Goal: Task Accomplishment & Management: Use online tool/utility

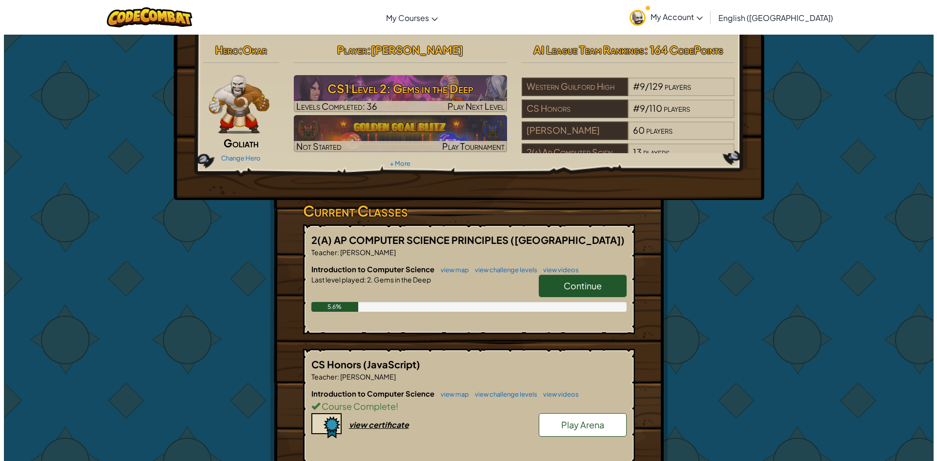
scroll to position [83, 0]
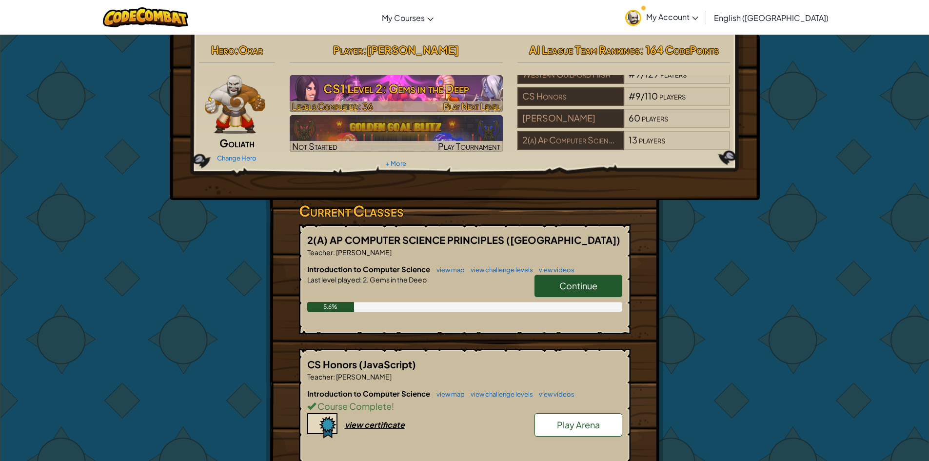
click at [376, 104] on div at bounding box center [396, 106] width 213 height 11
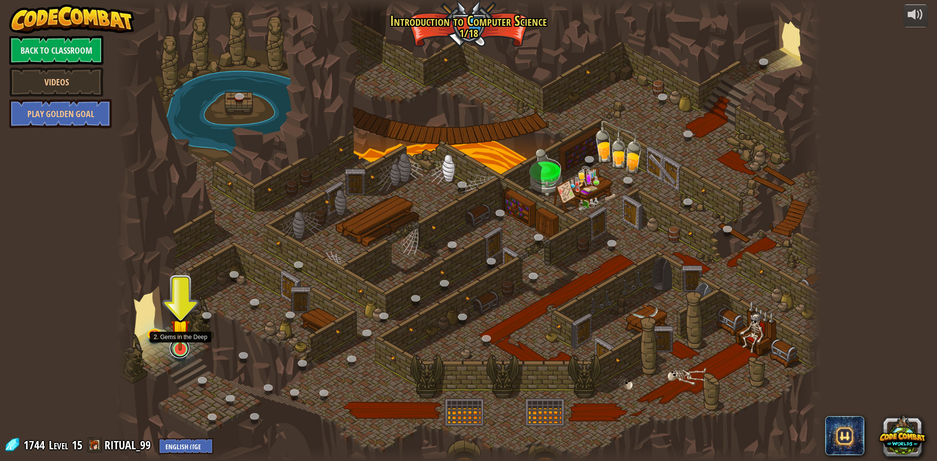
click at [179, 356] on link at bounding box center [180, 349] width 20 height 20
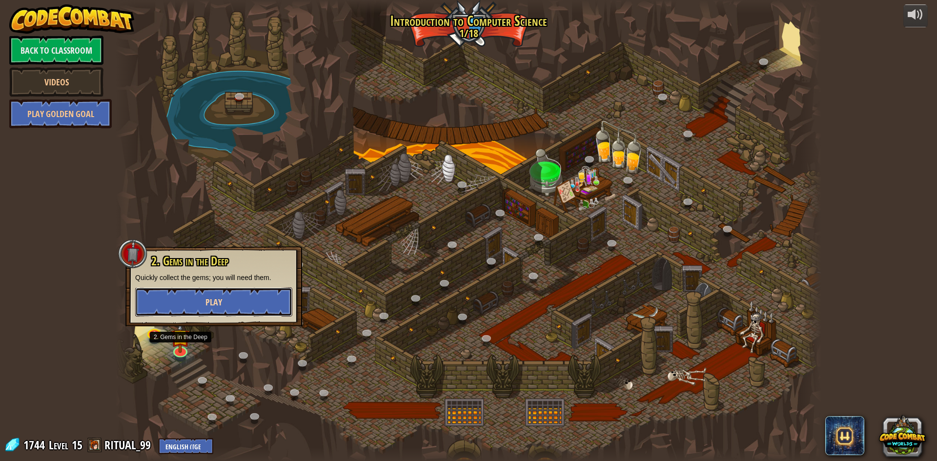
click at [200, 306] on button "Play" at bounding box center [213, 301] width 157 height 29
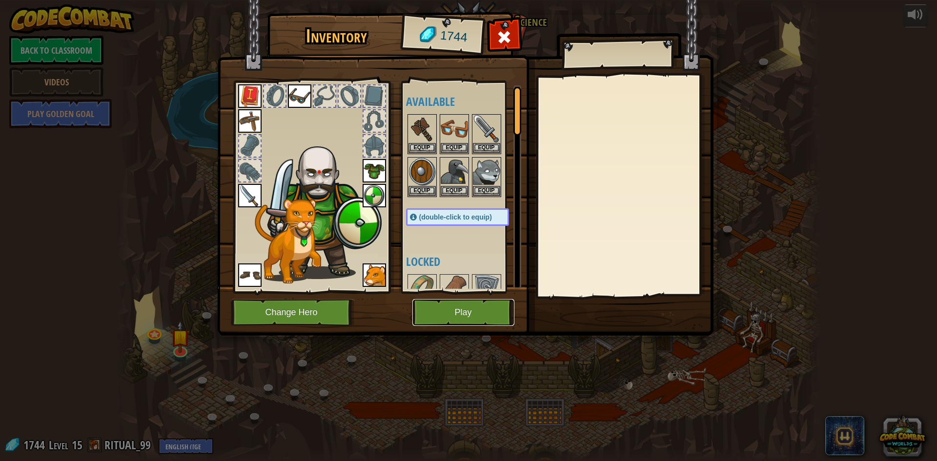
click at [442, 304] on button "Play" at bounding box center [463, 312] width 102 height 27
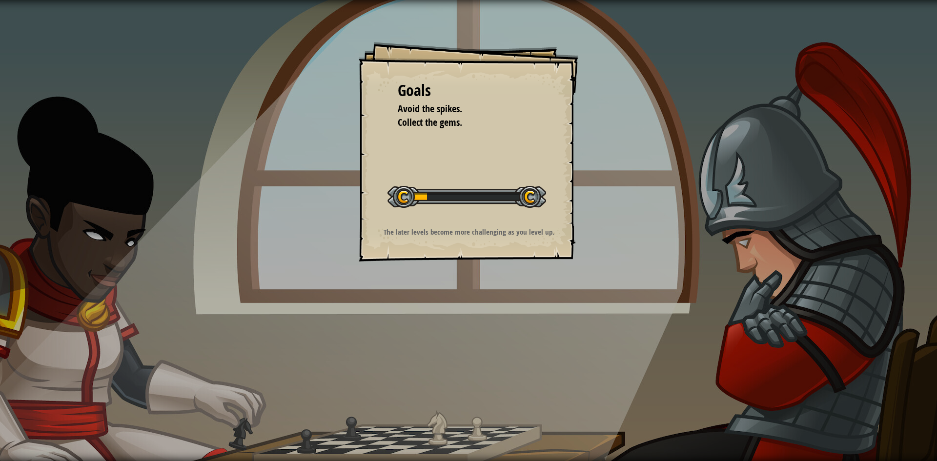
click at [450, 185] on div "Start Level" at bounding box center [466, 195] width 159 height 39
click at [450, 185] on div "Goals Avoid the spikes. Collect the gems. Start Level Error loading from server…" at bounding box center [469, 152] width 220 height 220
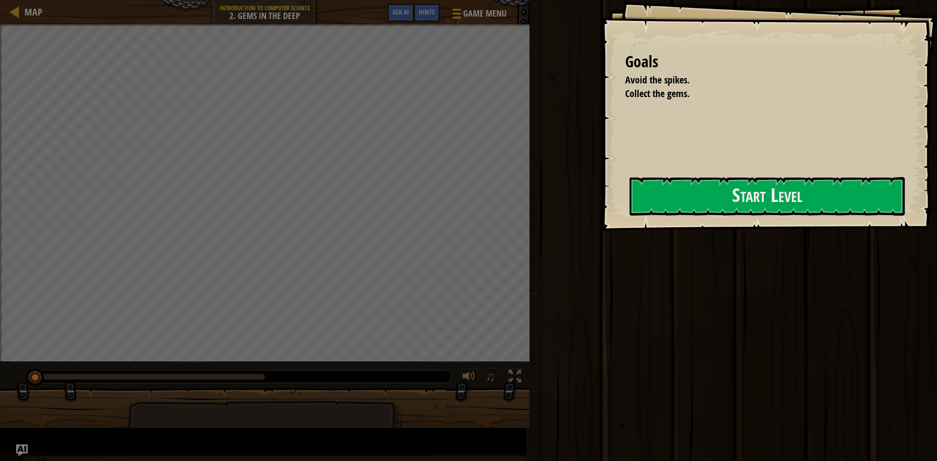
click at [600, 185] on div "Goals Avoid the spikes. Collect the gems. Start Level Error loading from server…" at bounding box center [768, 115] width 336 height 231
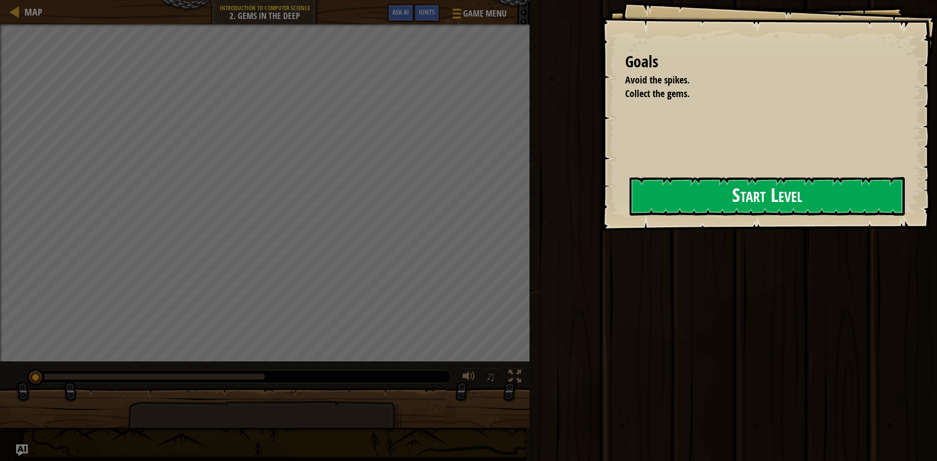
drag, startPoint x: 611, startPoint y: 190, endPoint x: 667, endPoint y: 196, distance: 56.4
click at [613, 190] on div "Goals Avoid the spikes. Collect the gems. Start Level Error loading from server…" at bounding box center [768, 115] width 336 height 231
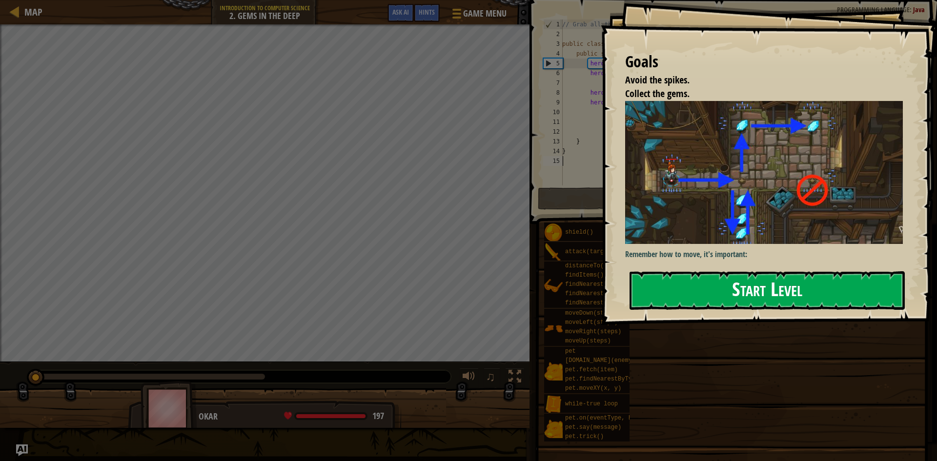
click at [699, 271] on button "Start Level" at bounding box center [766, 290] width 275 height 39
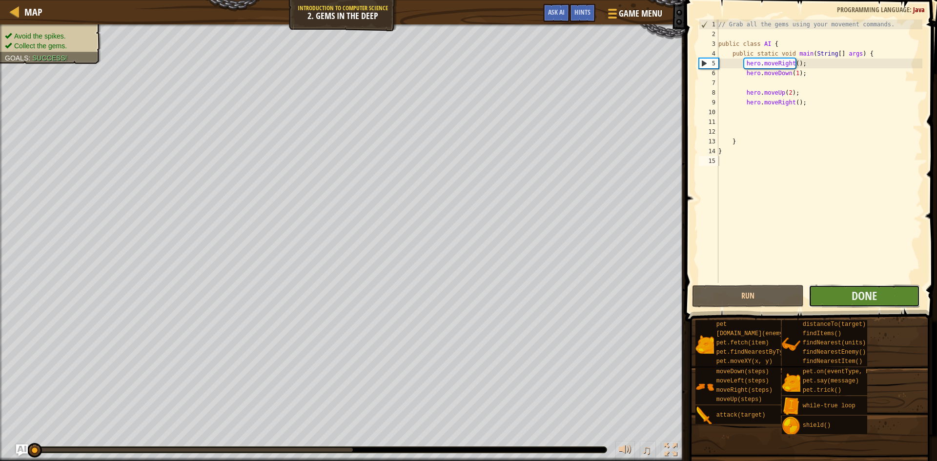
click at [828, 285] on button "Done" at bounding box center [864, 296] width 112 height 22
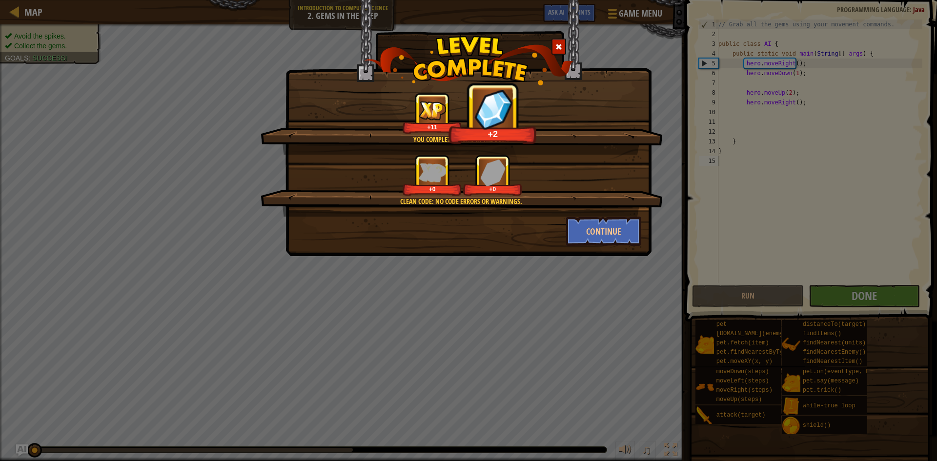
click at [501, 195] on div "+0" at bounding box center [492, 175] width 59 height 40
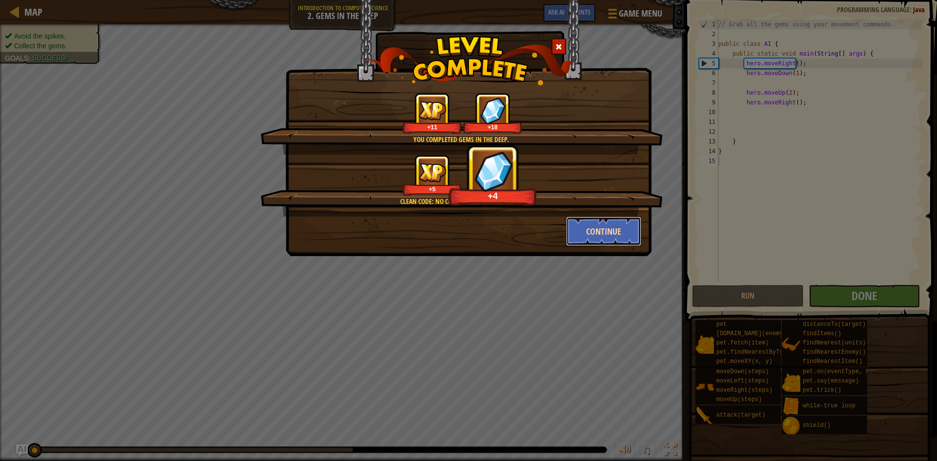
click at [591, 238] on button "Continue" at bounding box center [604, 231] width 76 height 29
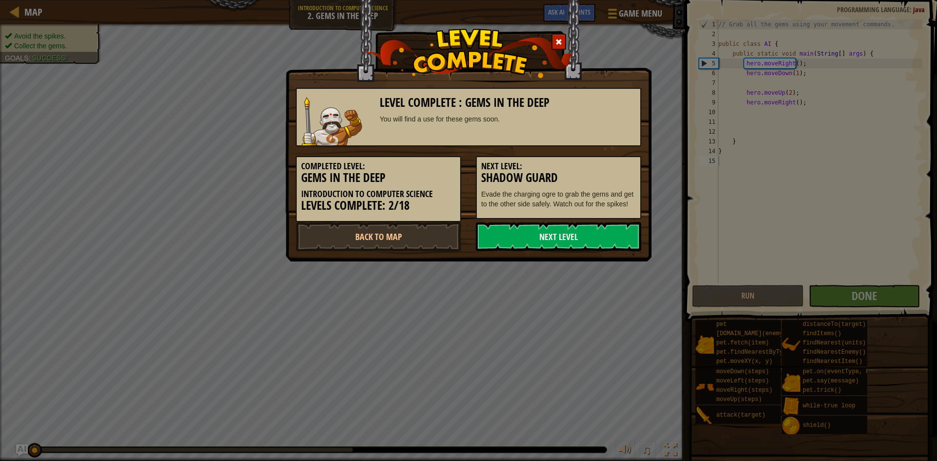
click at [591, 238] on link "Next Level" at bounding box center [558, 236] width 165 height 29
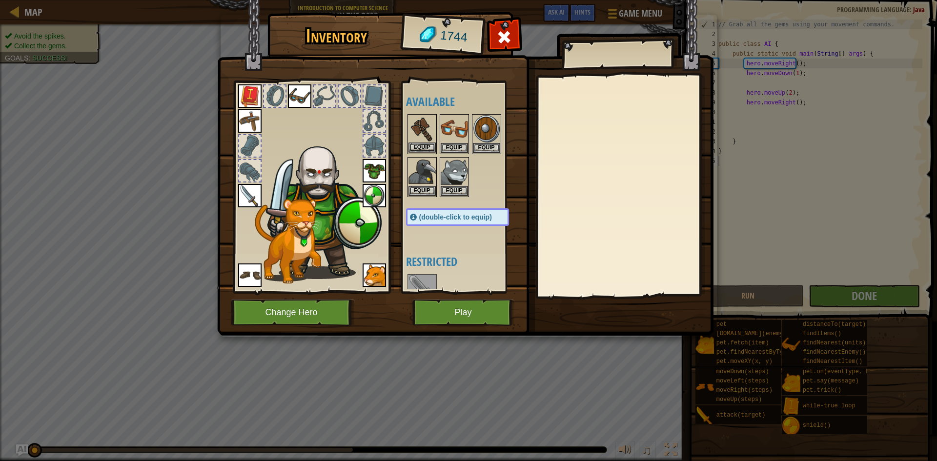
click at [425, 133] on img at bounding box center [421, 128] width 27 height 27
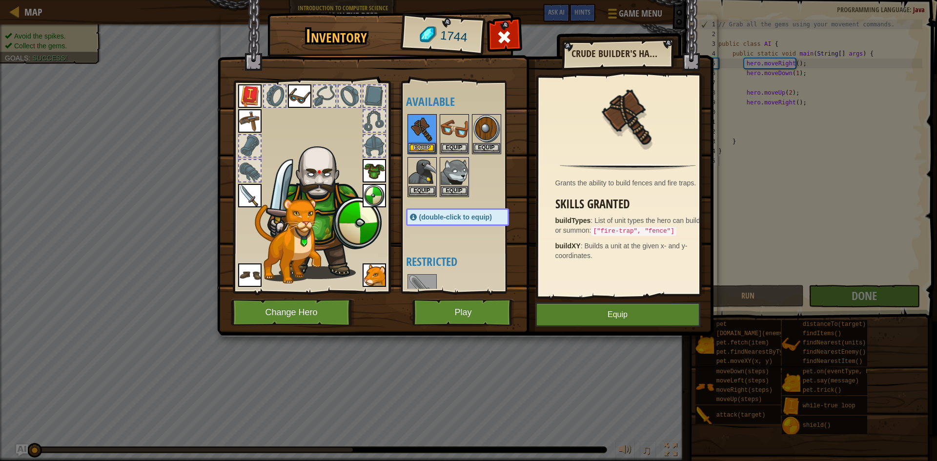
click at [258, 116] on img at bounding box center [249, 120] width 23 height 23
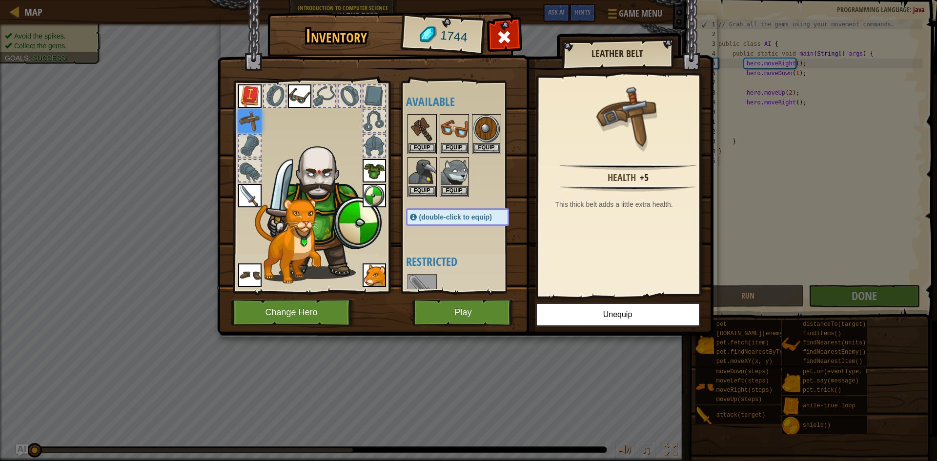
click at [258, 191] on img at bounding box center [249, 195] width 23 height 23
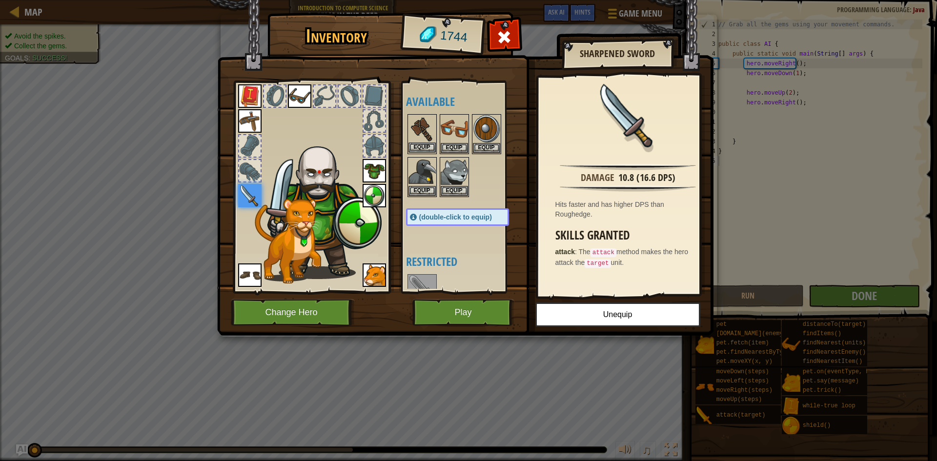
click at [424, 129] on img at bounding box center [421, 128] width 27 height 27
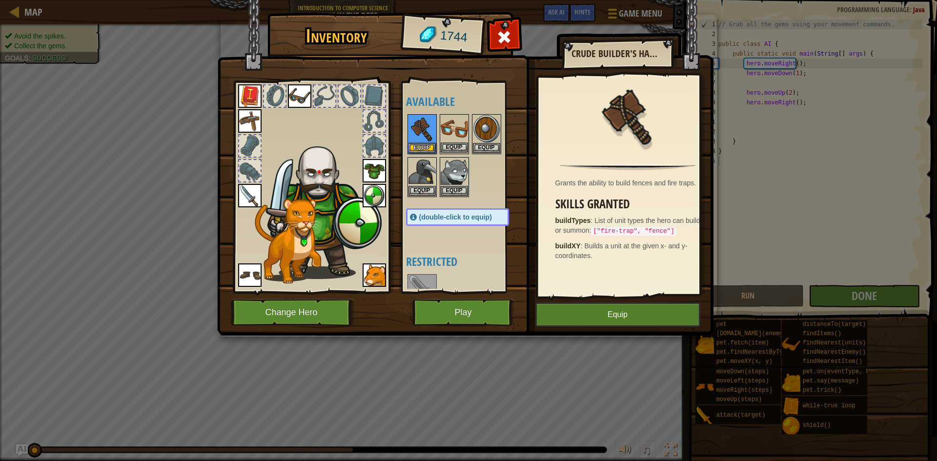
click at [451, 133] on img at bounding box center [453, 128] width 27 height 27
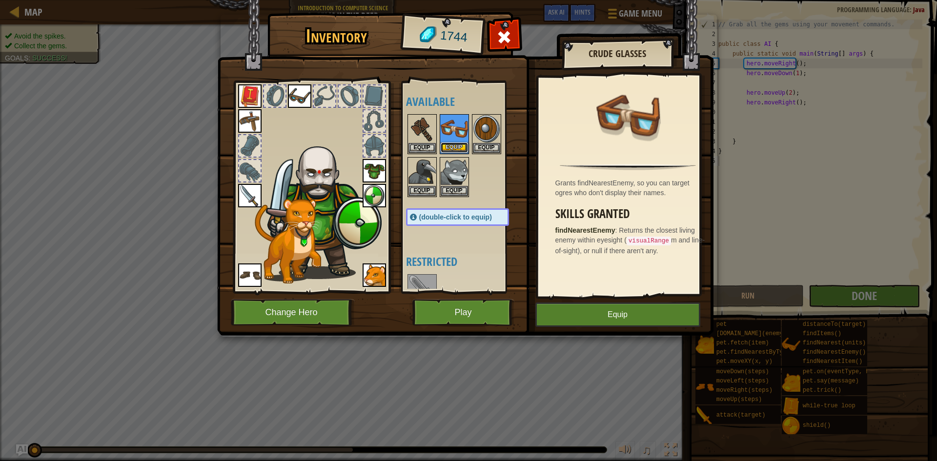
click at [459, 146] on button "Equip" at bounding box center [453, 147] width 27 height 10
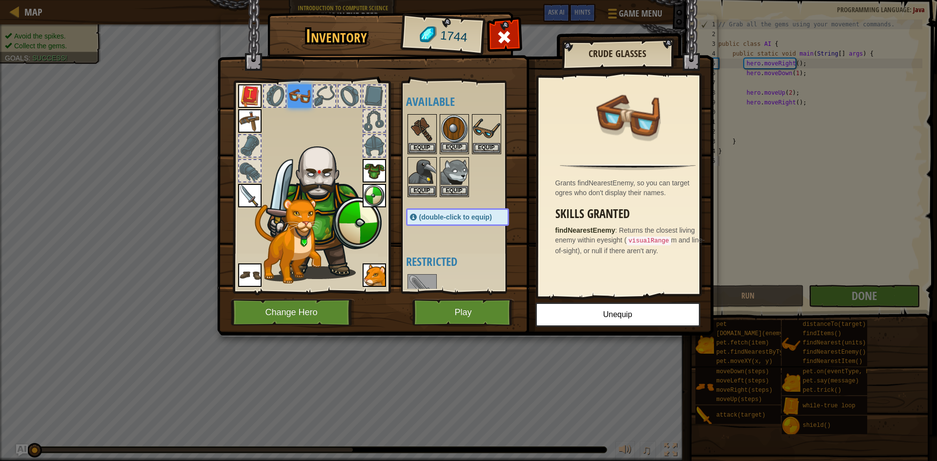
click at [461, 130] on img at bounding box center [453, 128] width 27 height 27
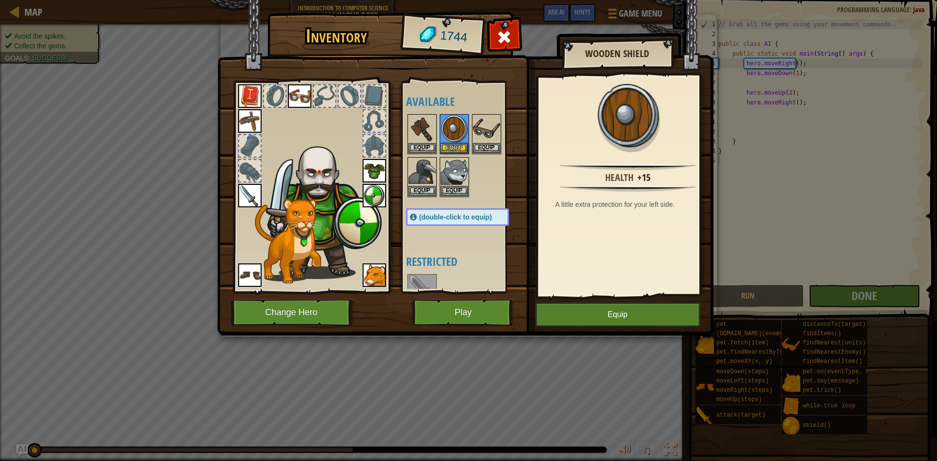
click at [371, 200] on img at bounding box center [373, 195] width 23 height 23
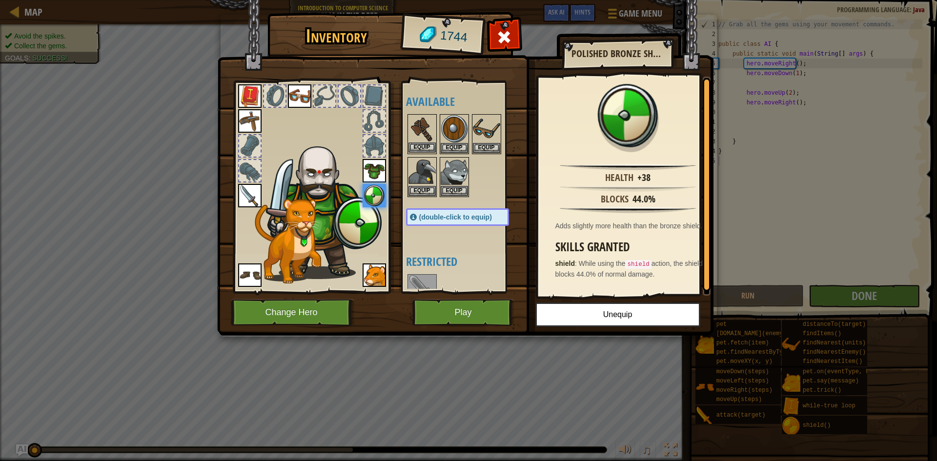
click at [429, 131] on img at bounding box center [421, 128] width 27 height 27
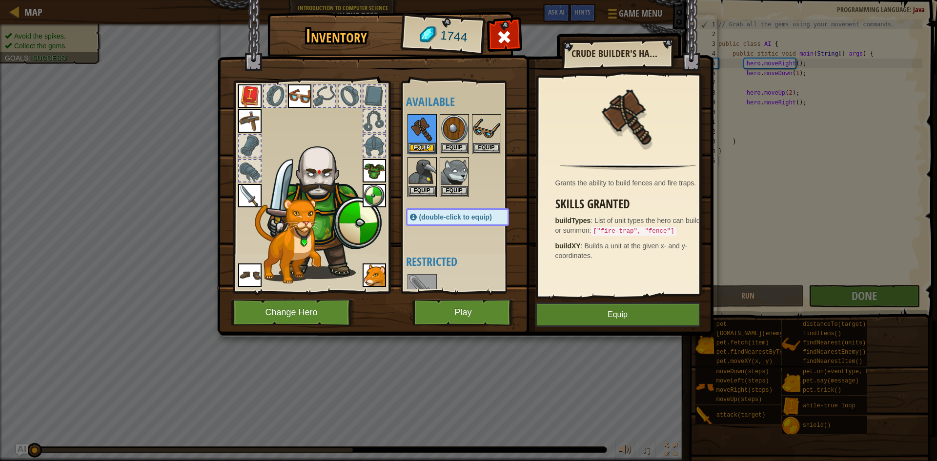
click at [338, 96] on div at bounding box center [349, 95] width 23 height 23
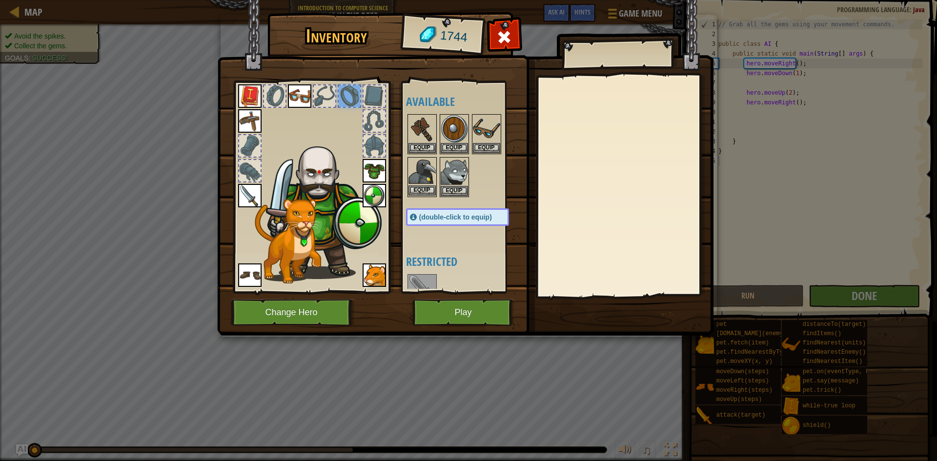
click at [425, 166] on img at bounding box center [421, 171] width 27 height 27
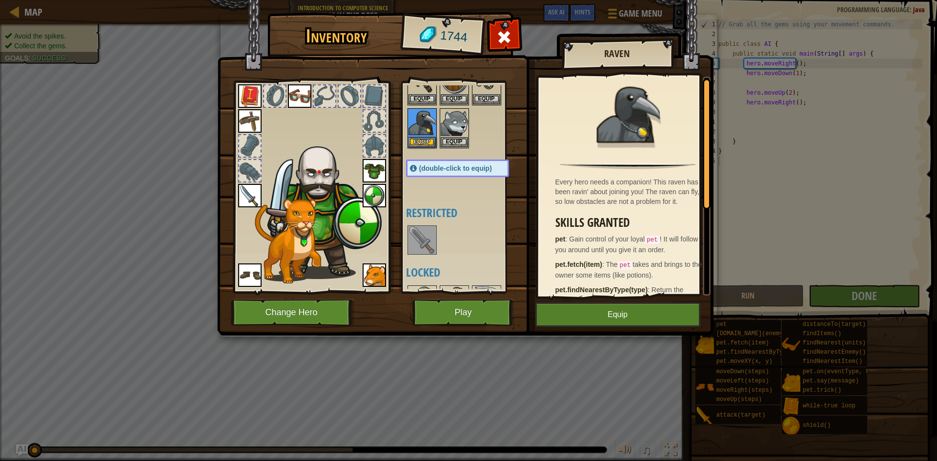
scroll to position [146, 0]
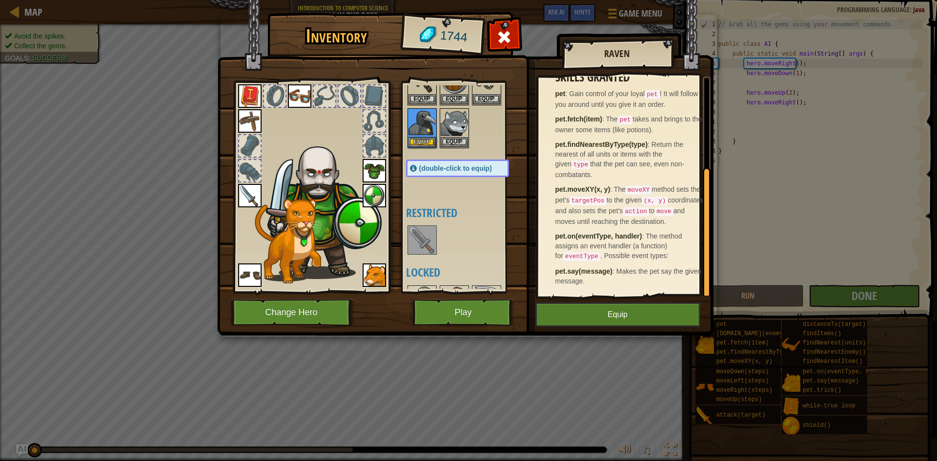
click at [380, 278] on img at bounding box center [373, 274] width 23 height 23
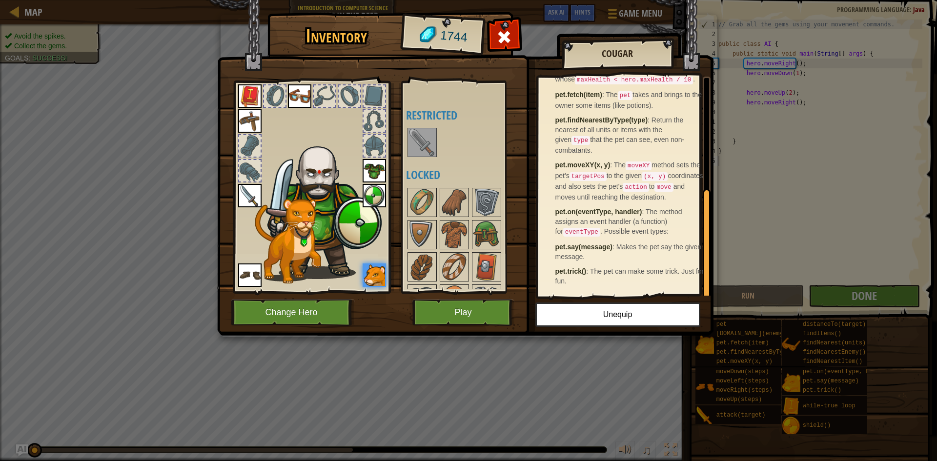
click at [424, 148] on img at bounding box center [421, 142] width 27 height 27
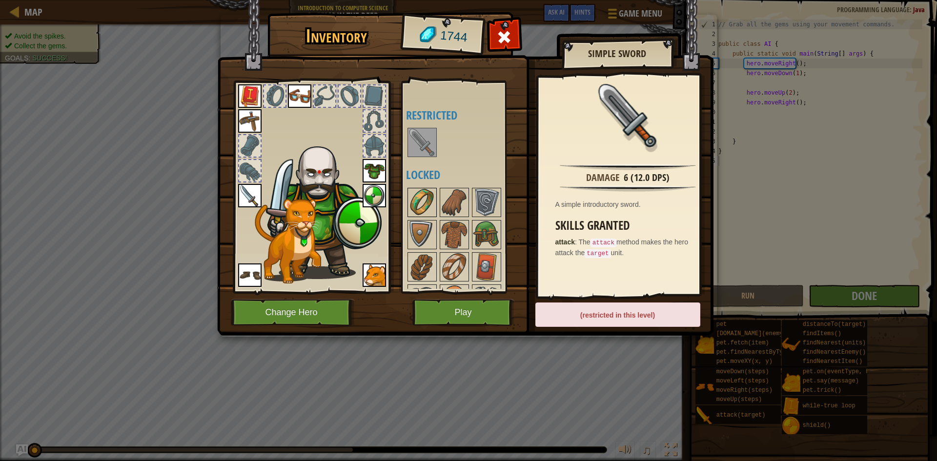
click at [426, 200] on img at bounding box center [421, 202] width 27 height 27
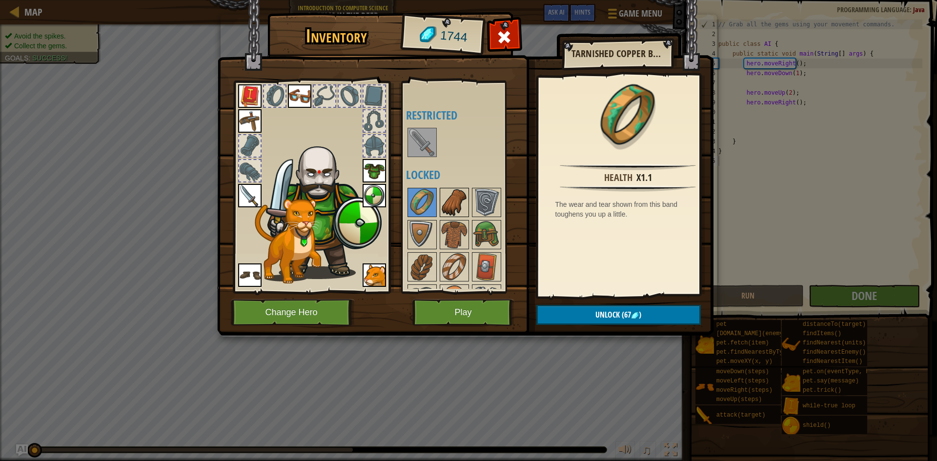
click at [449, 208] on img at bounding box center [453, 202] width 27 height 27
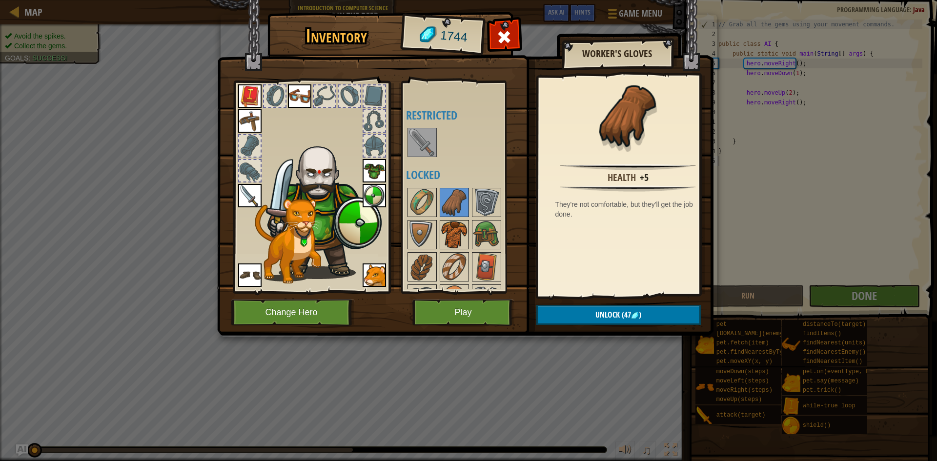
click at [460, 233] on img at bounding box center [453, 234] width 27 height 27
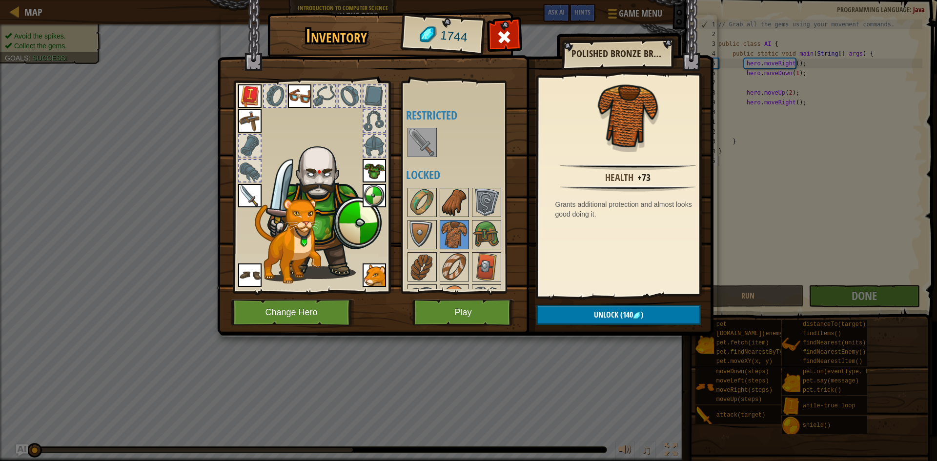
click at [449, 214] on img at bounding box center [453, 202] width 27 height 27
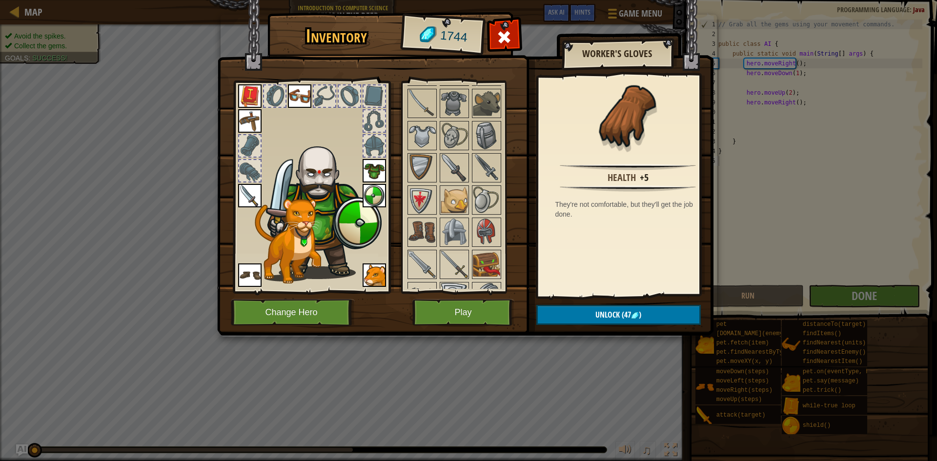
scroll to position [439, 0]
click at [461, 205] on img at bounding box center [453, 199] width 27 height 27
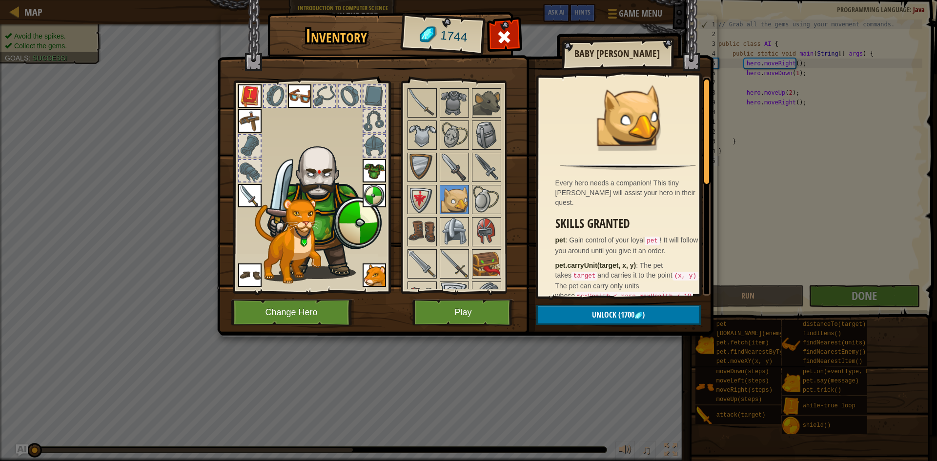
click at [462, 232] on img at bounding box center [453, 231] width 27 height 27
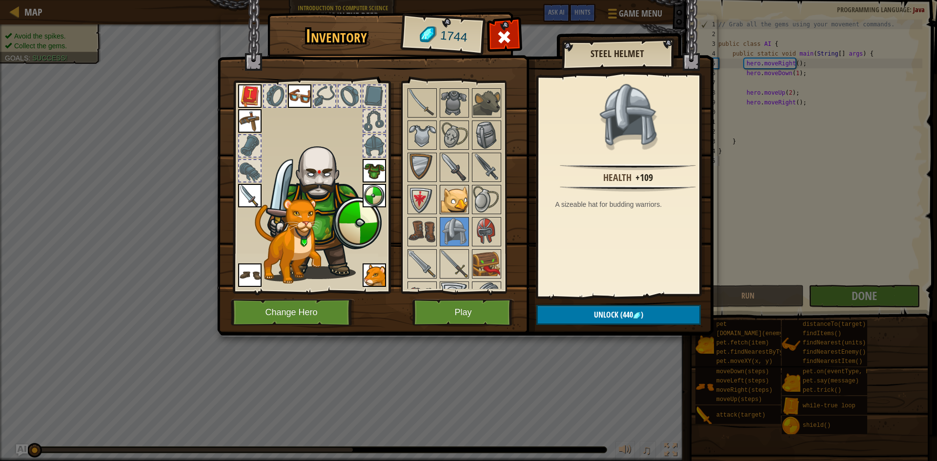
click at [450, 201] on img at bounding box center [453, 199] width 27 height 27
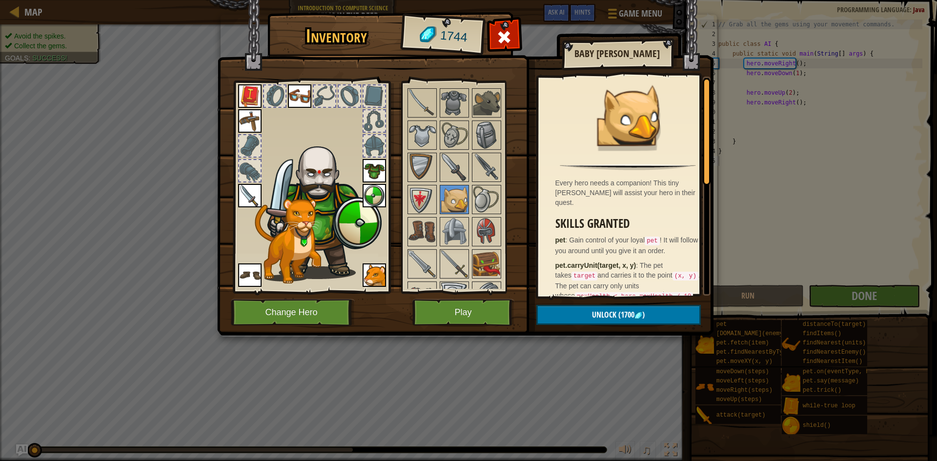
scroll to position [232, 0]
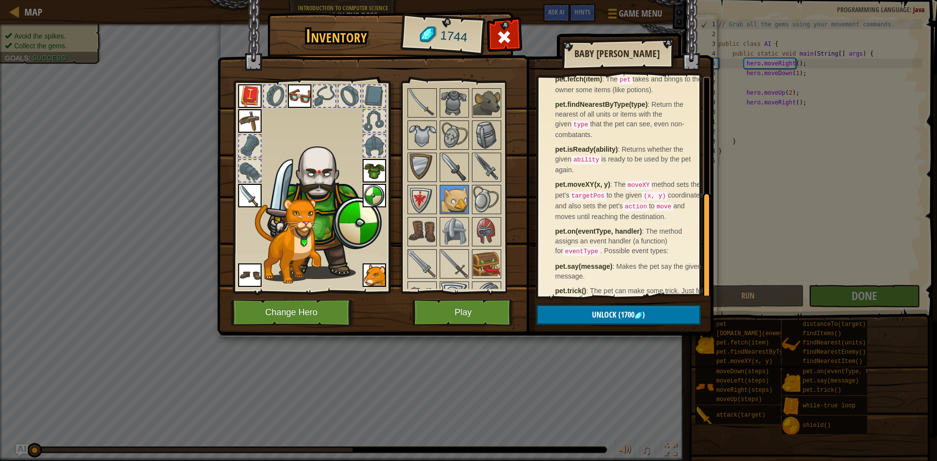
click at [425, 183] on div at bounding box center [467, 248] width 122 height 708
click at [425, 193] on img at bounding box center [421, 199] width 27 height 27
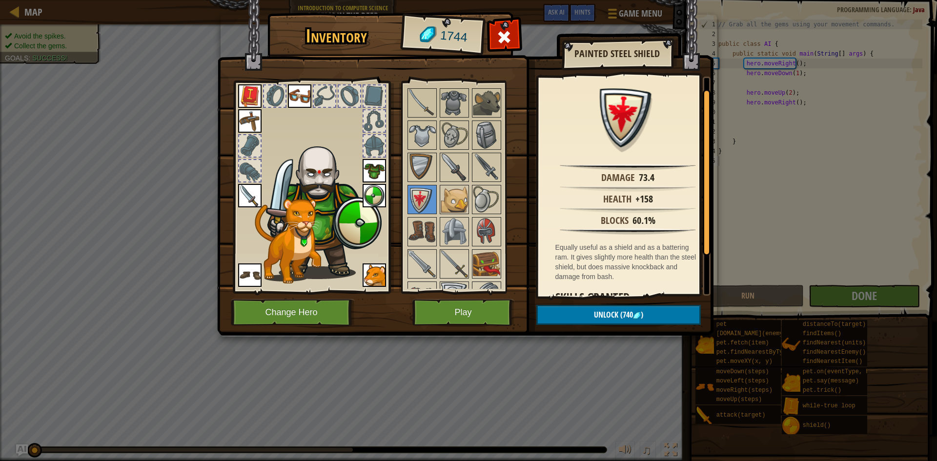
scroll to position [67, 0]
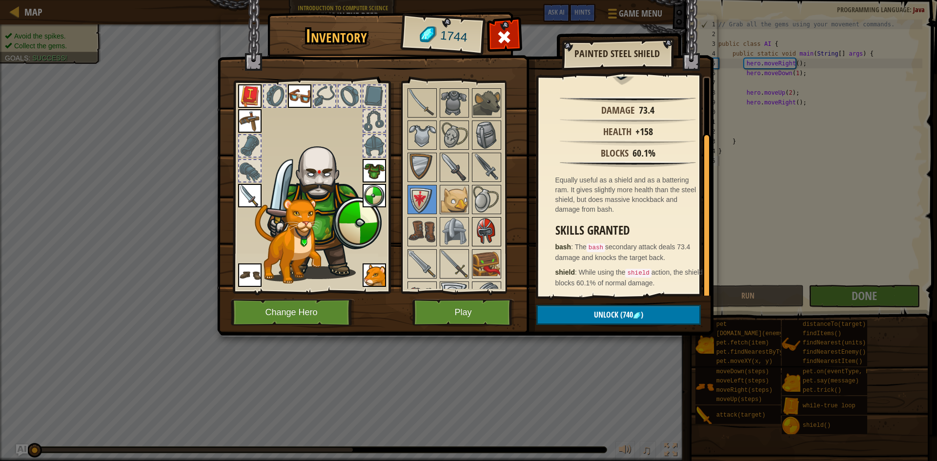
click at [477, 222] on img at bounding box center [486, 231] width 27 height 27
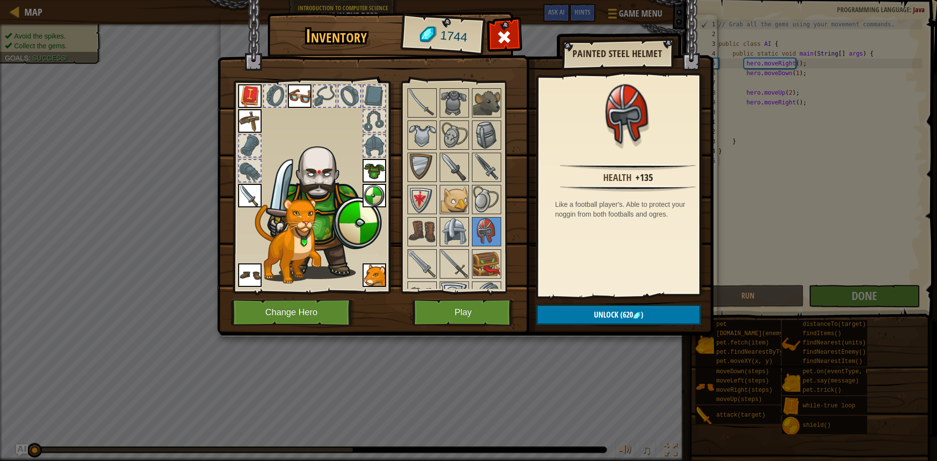
click at [450, 224] on img at bounding box center [453, 231] width 27 height 27
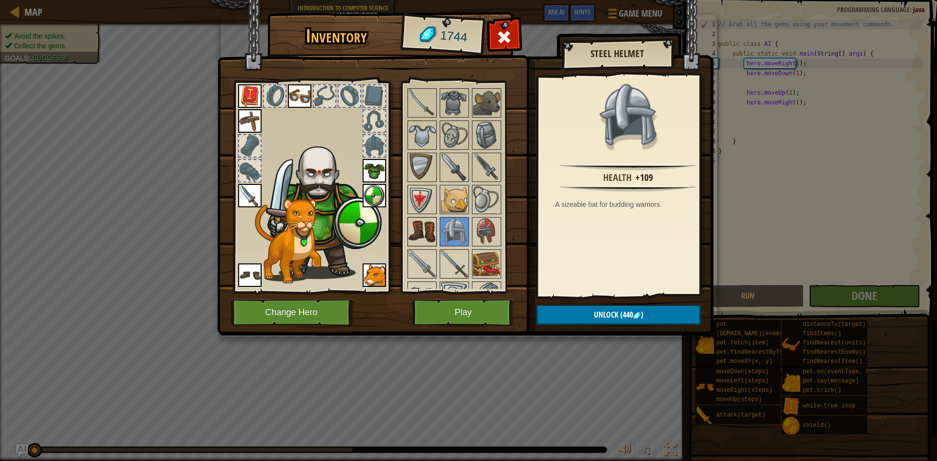
click at [417, 231] on img at bounding box center [421, 231] width 27 height 27
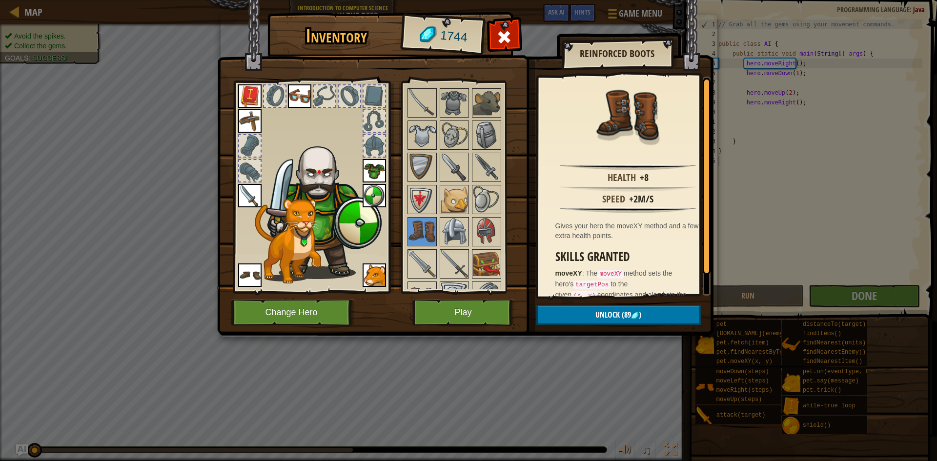
scroll to position [390, 0]
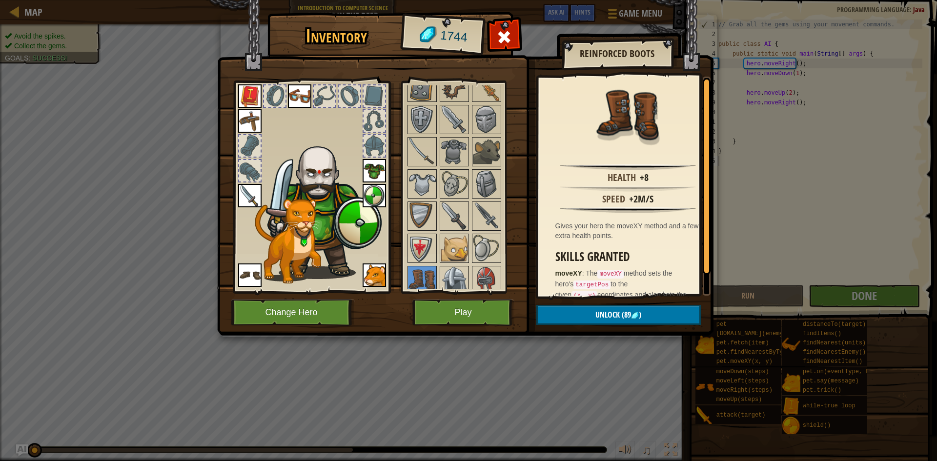
click at [446, 278] on img at bounding box center [453, 280] width 27 height 27
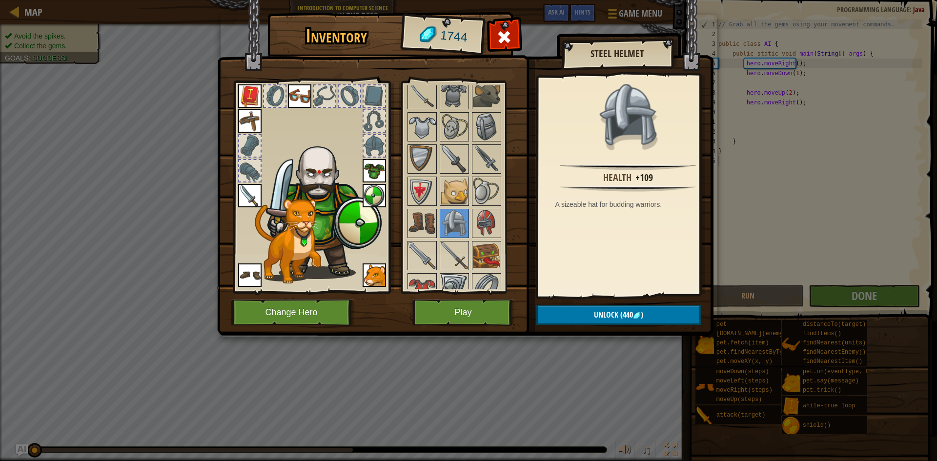
scroll to position [537, 0]
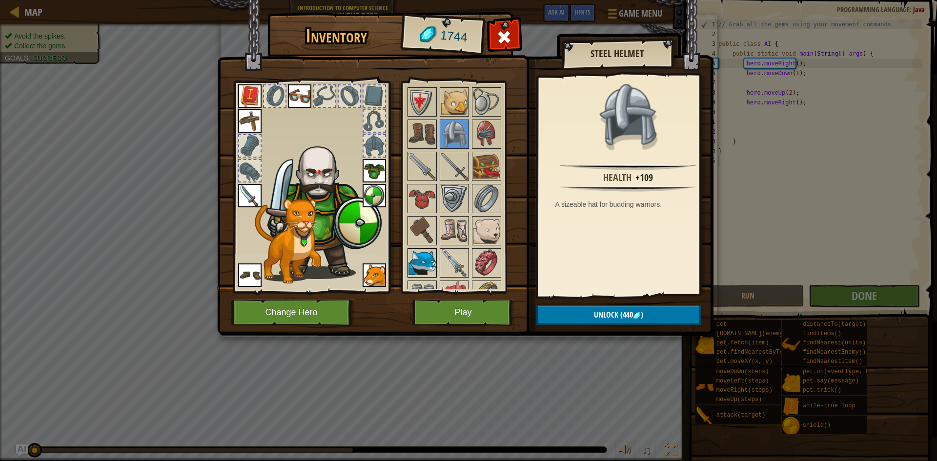
click at [428, 259] on img at bounding box center [421, 262] width 27 height 27
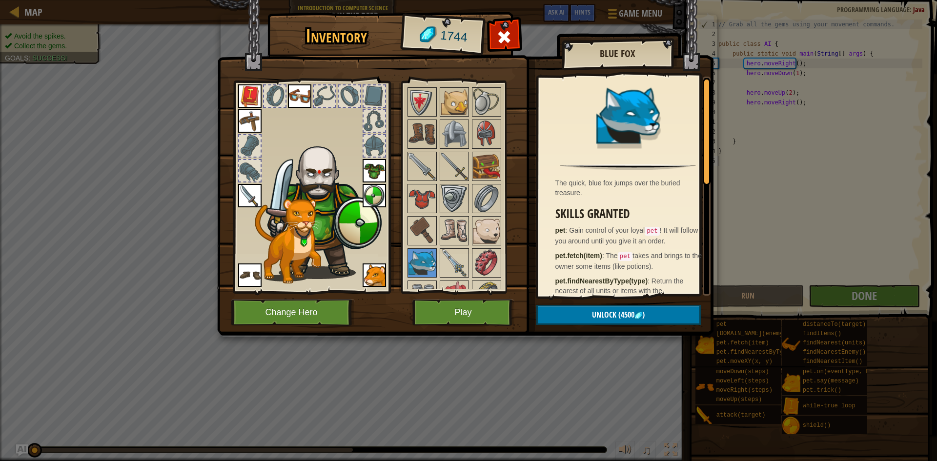
click at [437, 257] on div at bounding box center [467, 150] width 122 height 708
click at [442, 247] on div at bounding box center [467, 150] width 122 height 708
click at [449, 268] on img at bounding box center [453, 262] width 27 height 27
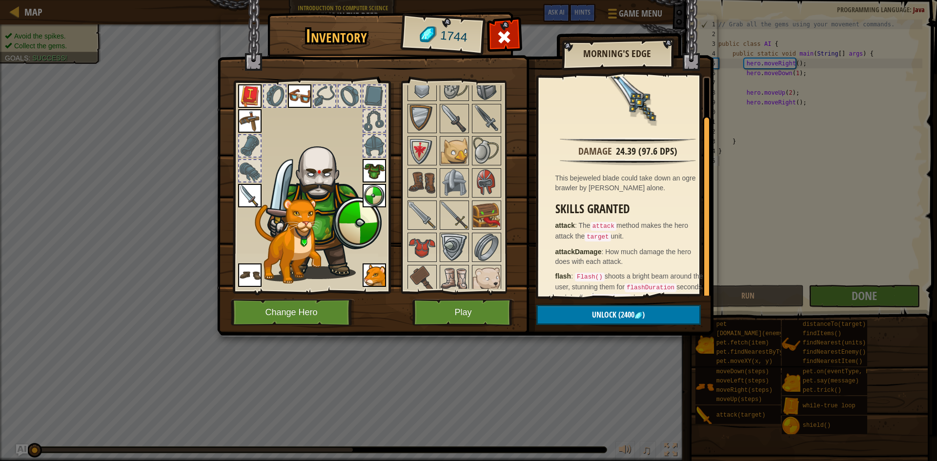
scroll to position [39, 0]
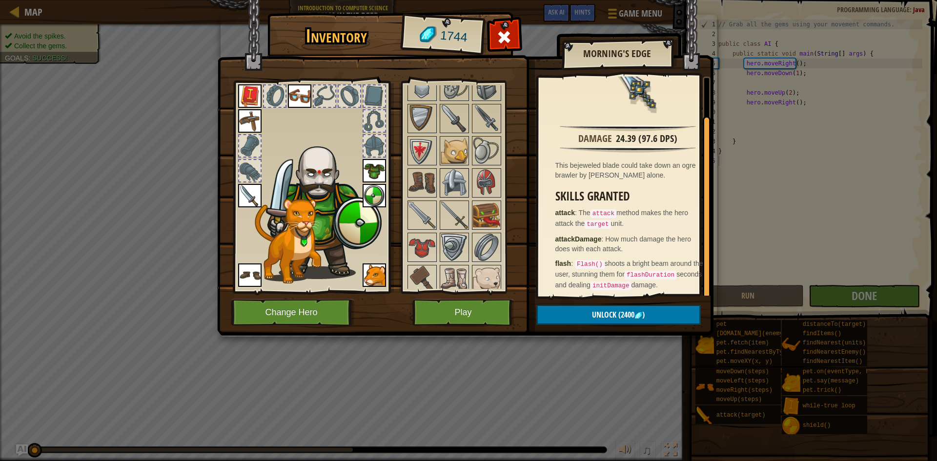
click at [454, 183] on img at bounding box center [453, 182] width 27 height 27
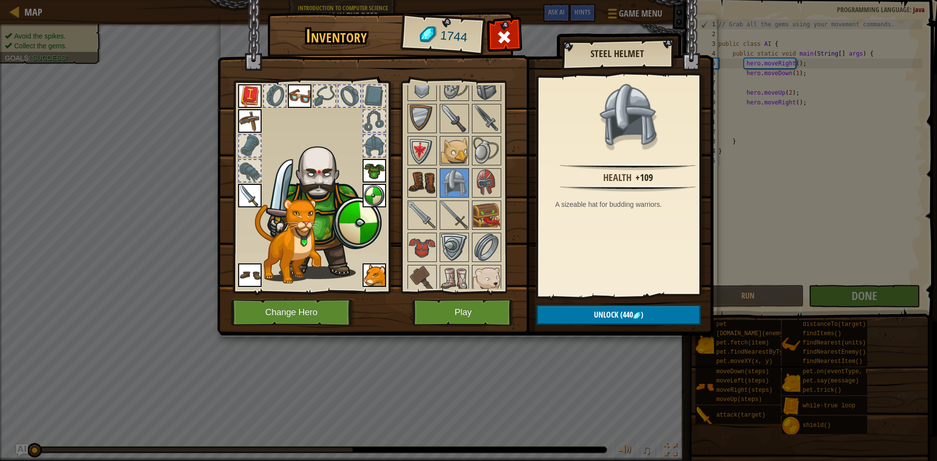
click at [428, 174] on img at bounding box center [421, 182] width 27 height 27
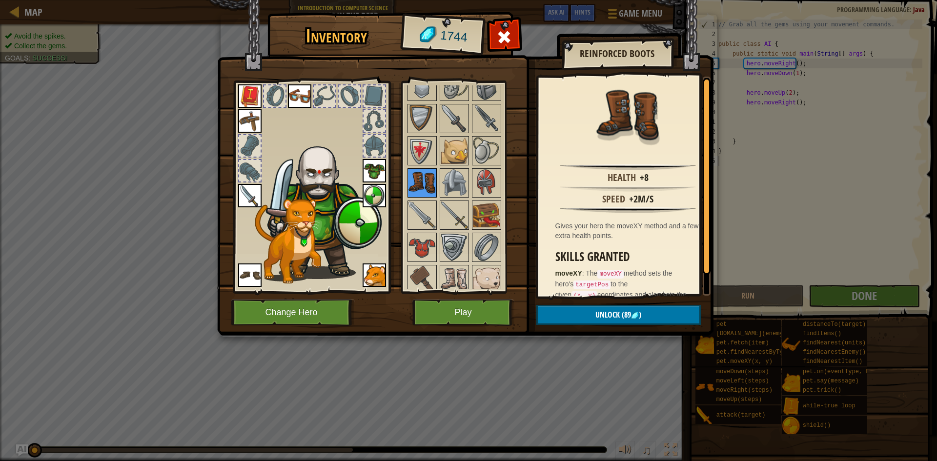
click at [426, 194] on img at bounding box center [421, 182] width 27 height 27
click at [447, 206] on img at bounding box center [453, 214] width 27 height 27
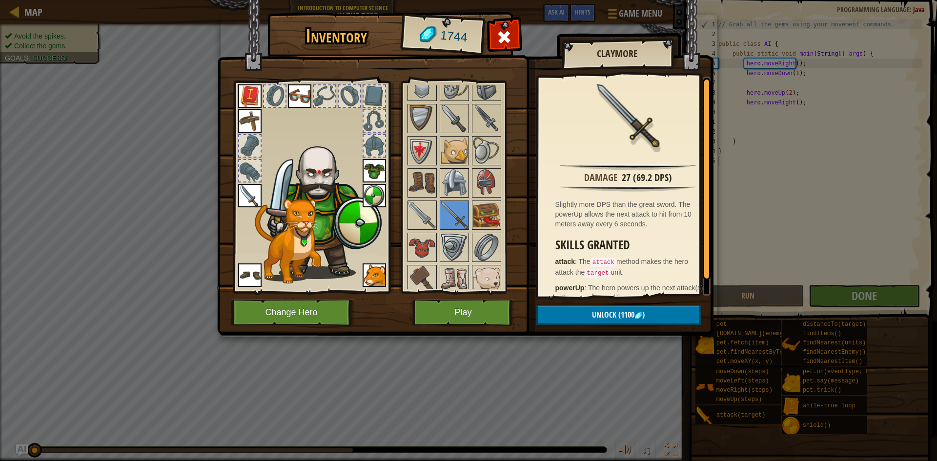
click at [459, 172] on img at bounding box center [453, 182] width 27 height 27
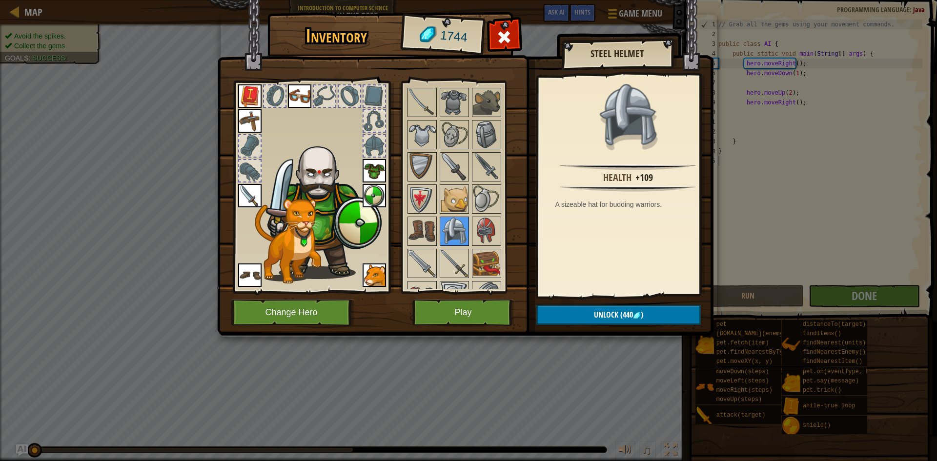
scroll to position [439, 0]
click at [421, 258] on img at bounding box center [421, 263] width 27 height 27
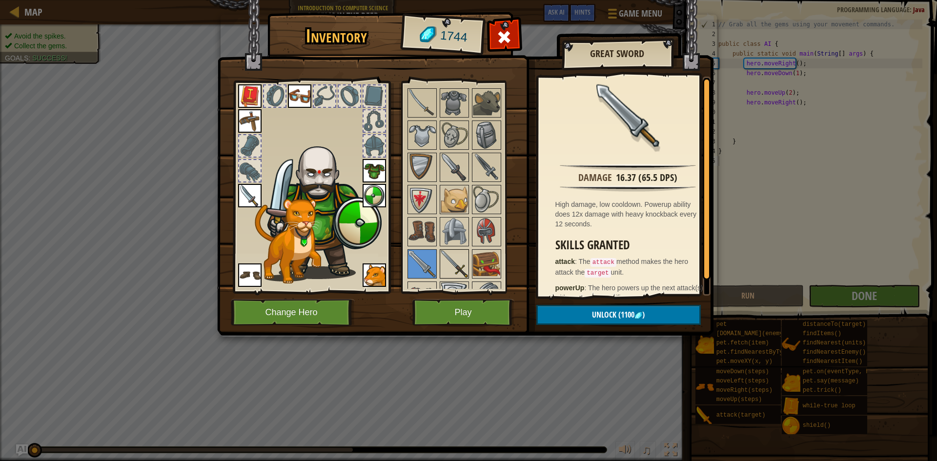
click at [440, 259] on div at bounding box center [453, 263] width 29 height 29
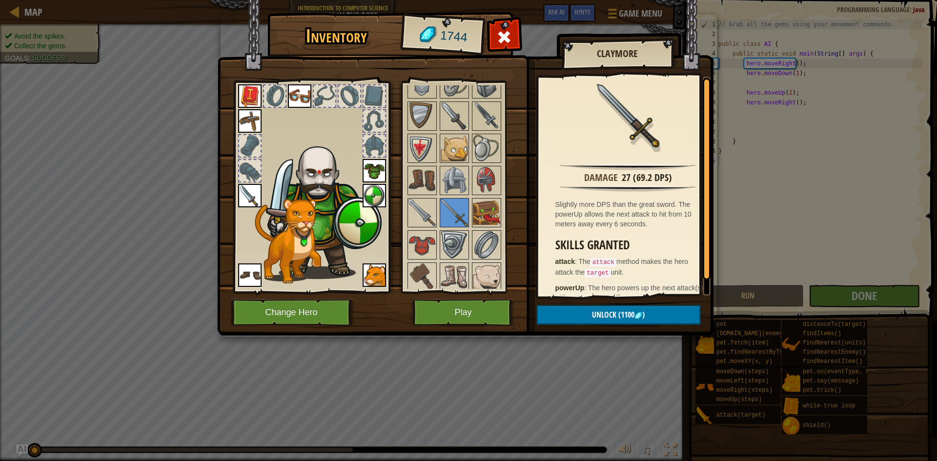
scroll to position [732, 0]
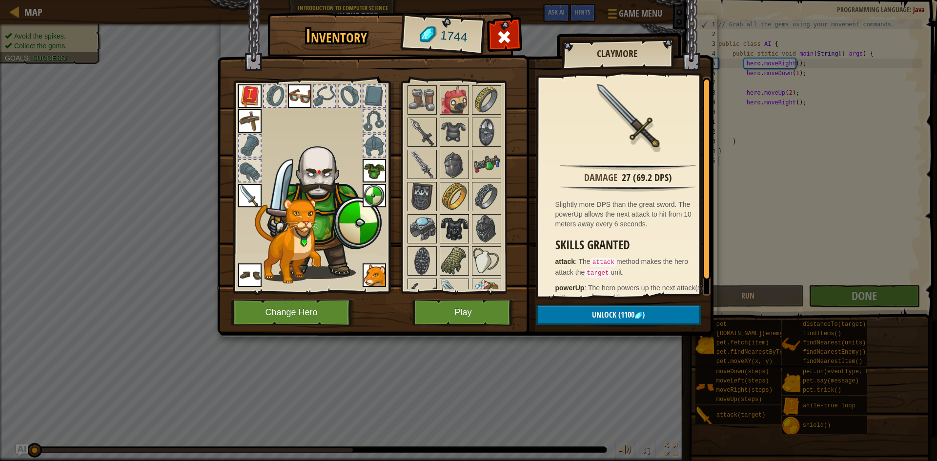
click at [439, 240] on div at bounding box center [453, 228] width 29 height 29
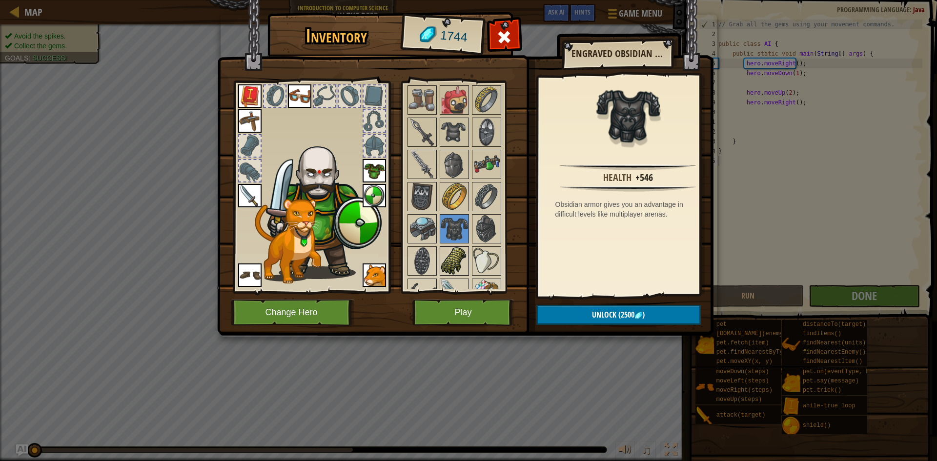
click at [443, 246] on div at bounding box center [453, 260] width 29 height 29
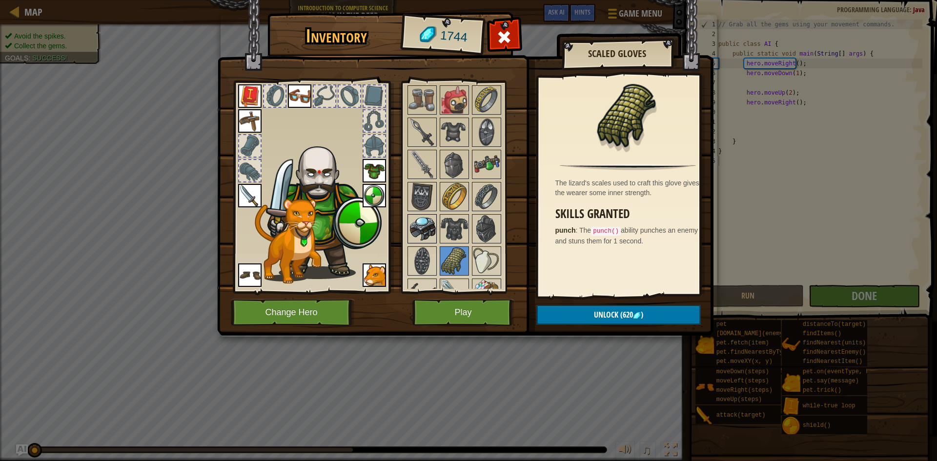
click at [417, 218] on img at bounding box center [421, 228] width 27 height 27
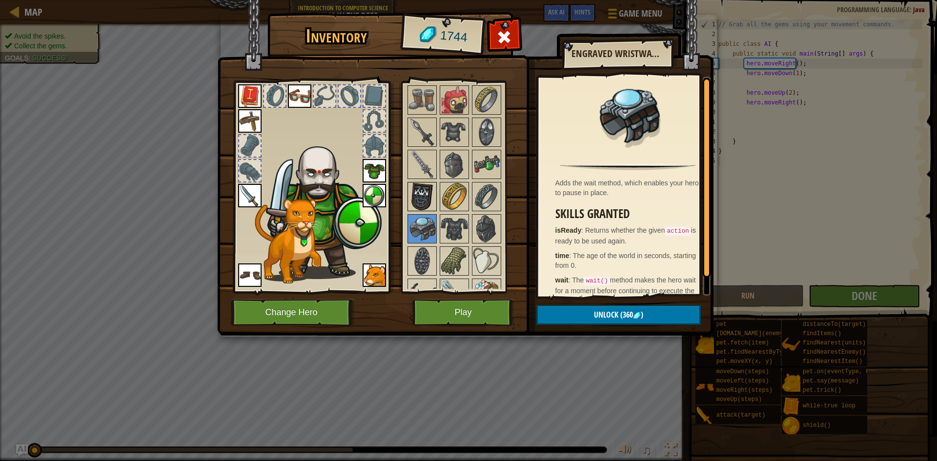
click at [423, 204] on img at bounding box center [421, 196] width 27 height 27
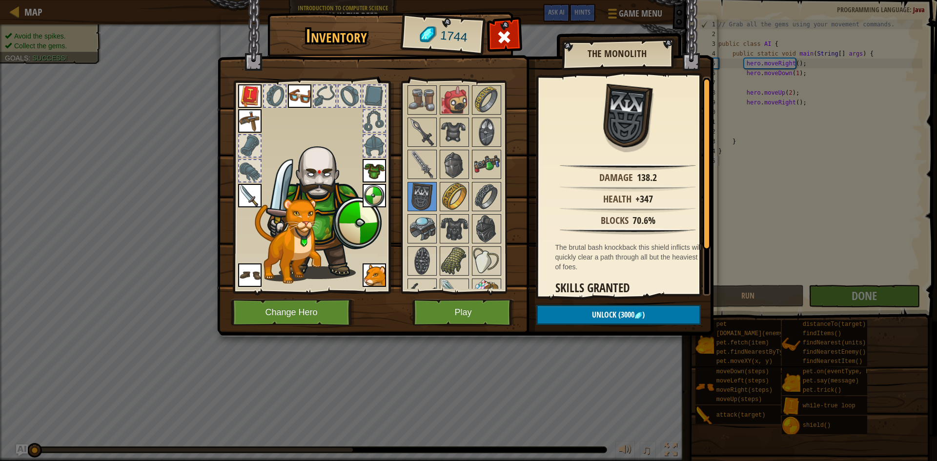
click at [431, 228] on img at bounding box center [421, 228] width 27 height 27
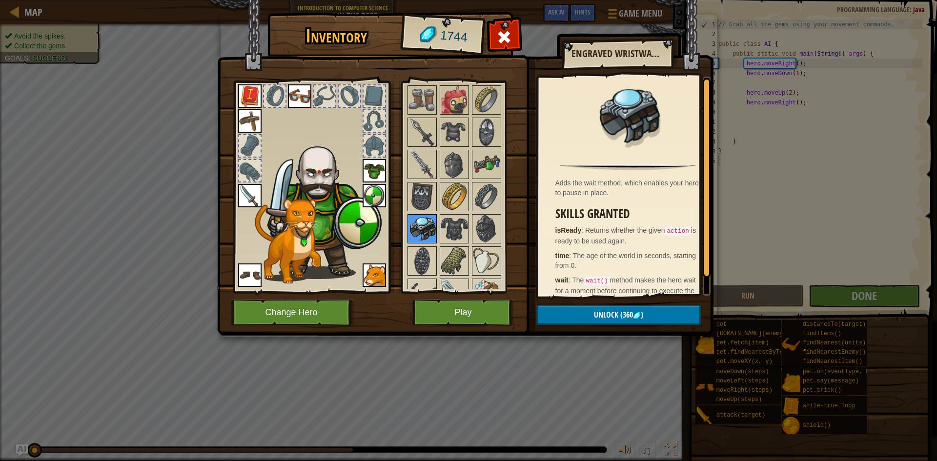
click at [434, 227] on img at bounding box center [421, 228] width 27 height 27
click at [462, 224] on img at bounding box center [453, 228] width 27 height 27
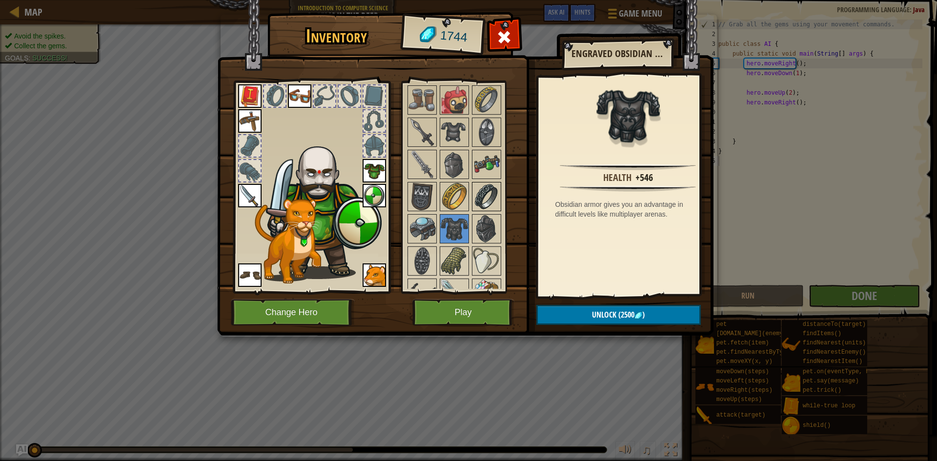
click at [473, 204] on img at bounding box center [486, 196] width 27 height 27
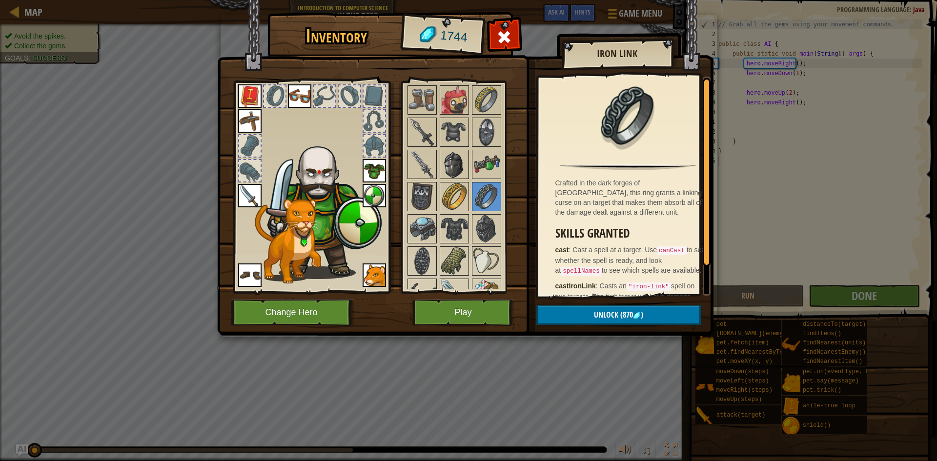
click at [443, 164] on img at bounding box center [453, 164] width 27 height 27
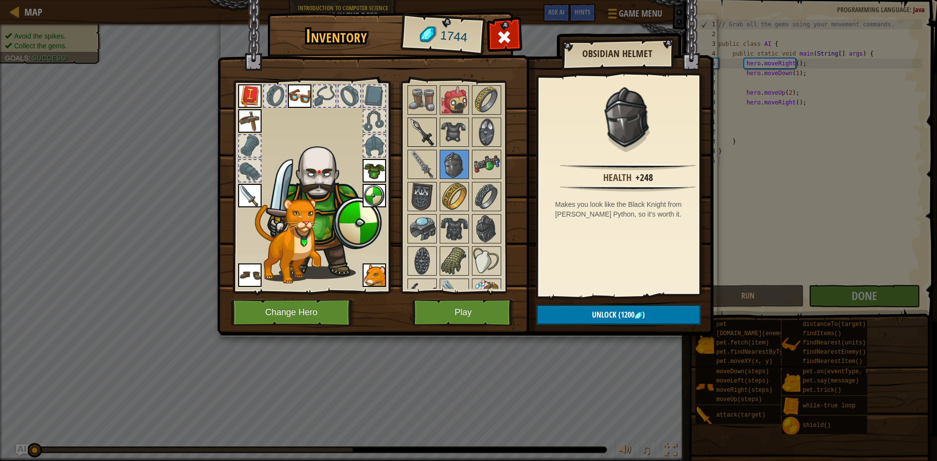
click at [422, 141] on img at bounding box center [421, 132] width 27 height 27
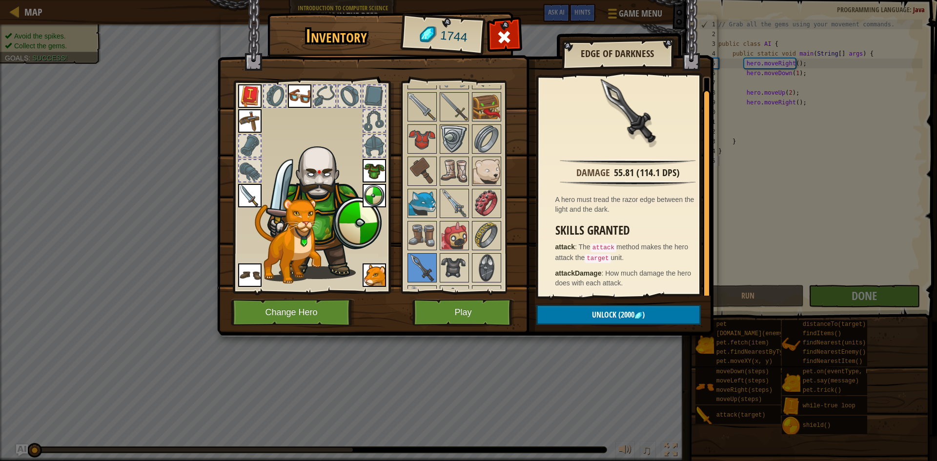
scroll to position [585, 0]
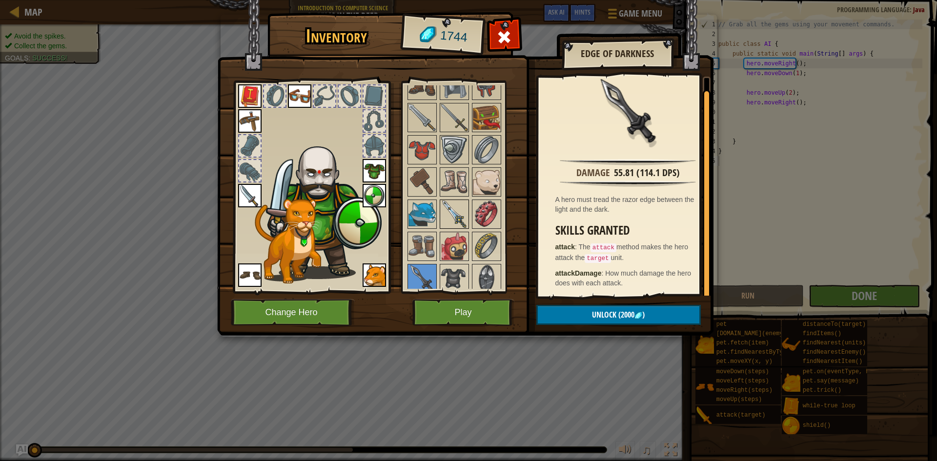
click at [451, 210] on img at bounding box center [453, 213] width 27 height 27
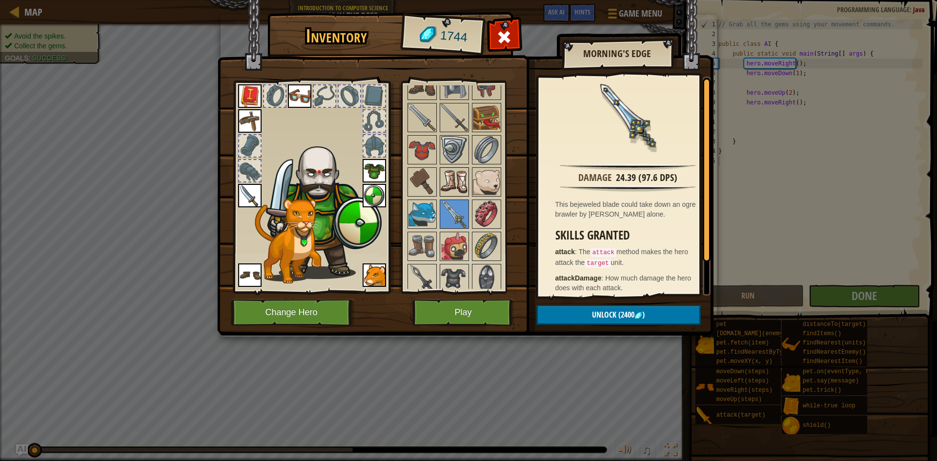
click at [457, 168] on img at bounding box center [453, 181] width 27 height 27
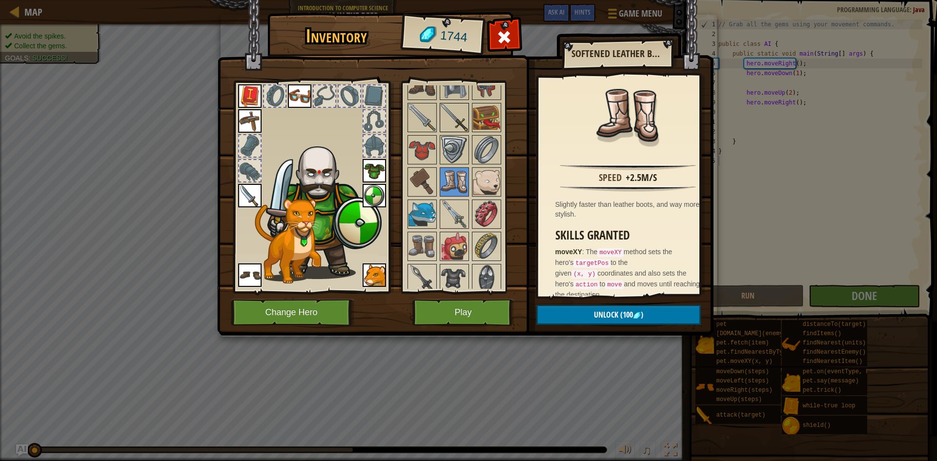
click at [466, 129] on img at bounding box center [453, 117] width 27 height 27
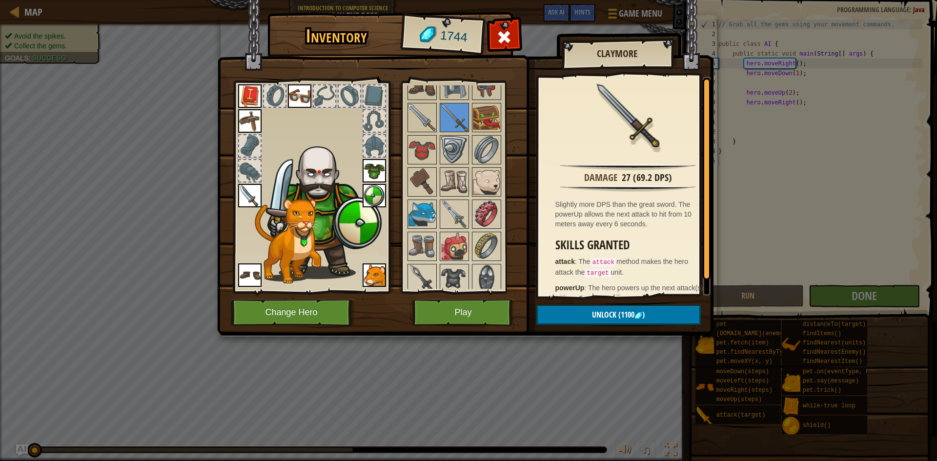
click at [406, 123] on div at bounding box center [467, 101] width 122 height 708
click at [420, 122] on img at bounding box center [421, 117] width 27 height 27
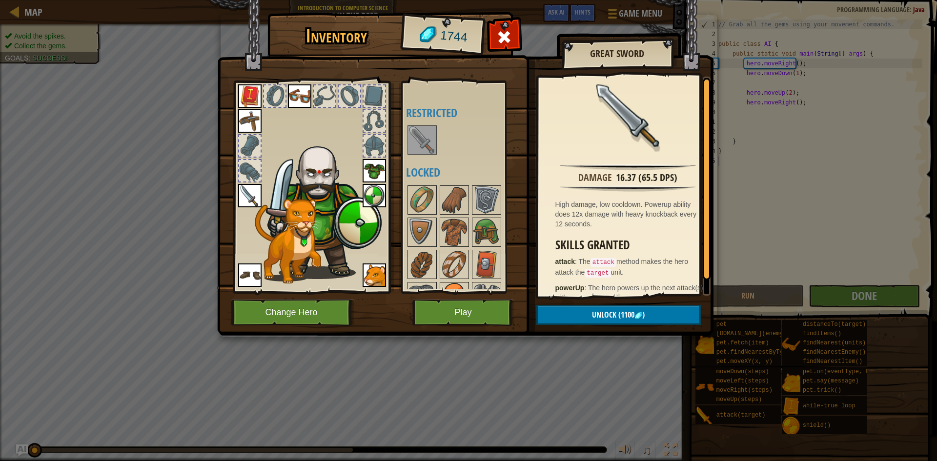
scroll to position [146, 0]
click at [428, 197] on img at bounding box center [421, 202] width 27 height 27
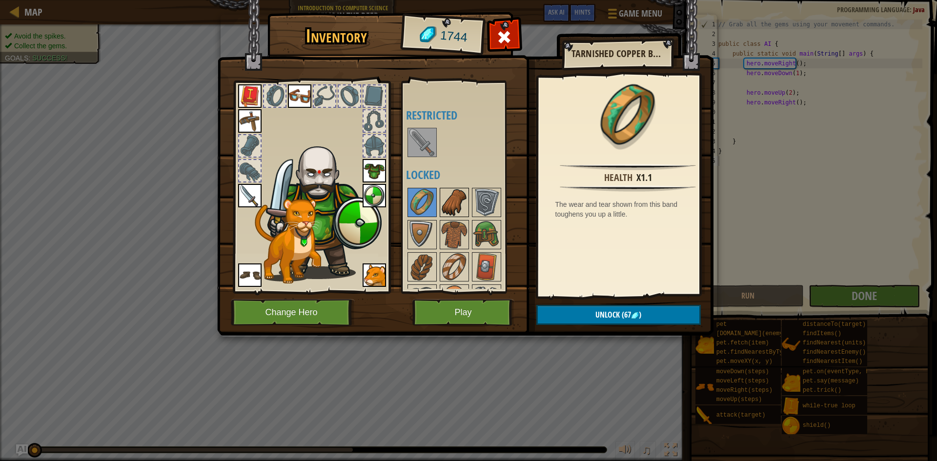
click at [461, 212] on img at bounding box center [453, 202] width 27 height 27
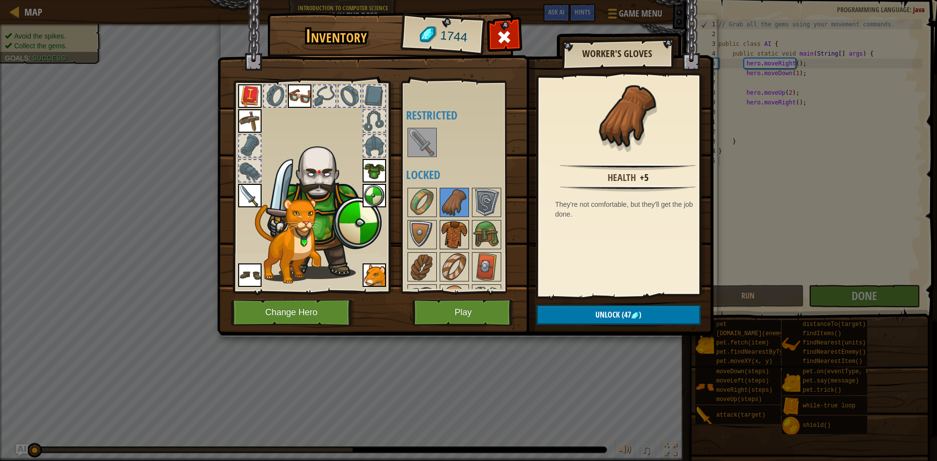
click at [455, 224] on img at bounding box center [453, 234] width 27 height 27
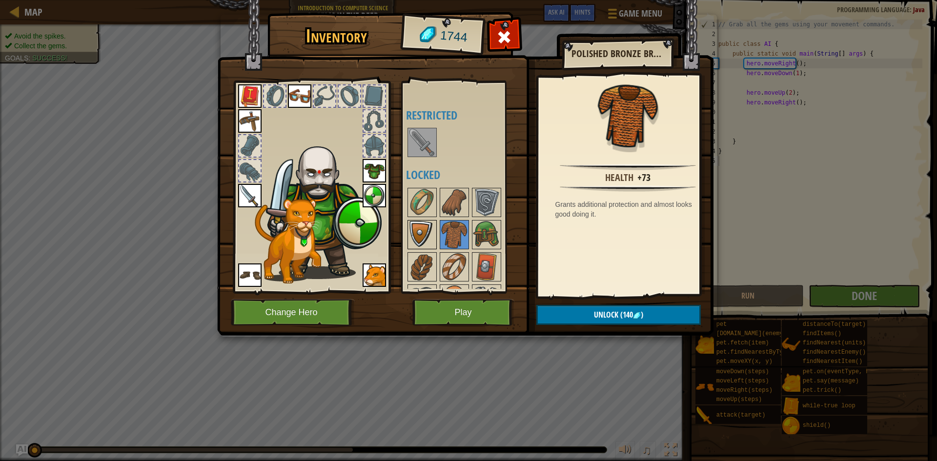
click at [435, 233] on img at bounding box center [421, 234] width 27 height 27
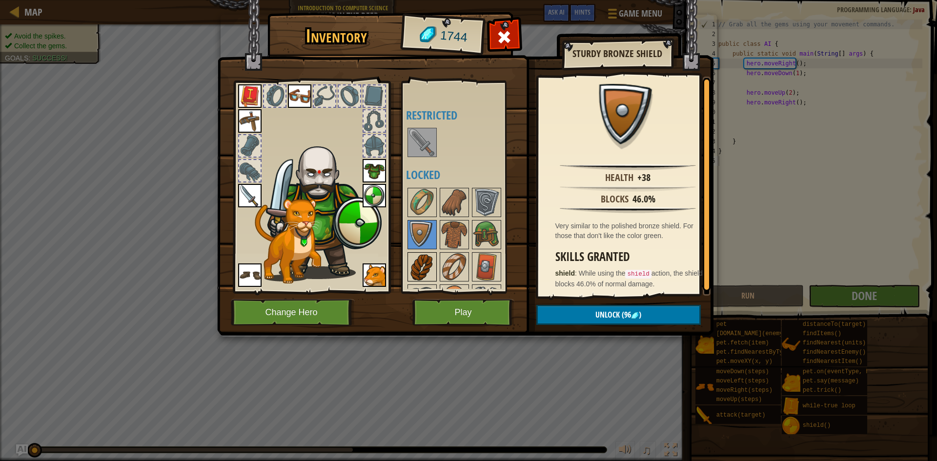
click at [433, 252] on div at bounding box center [421, 266] width 29 height 29
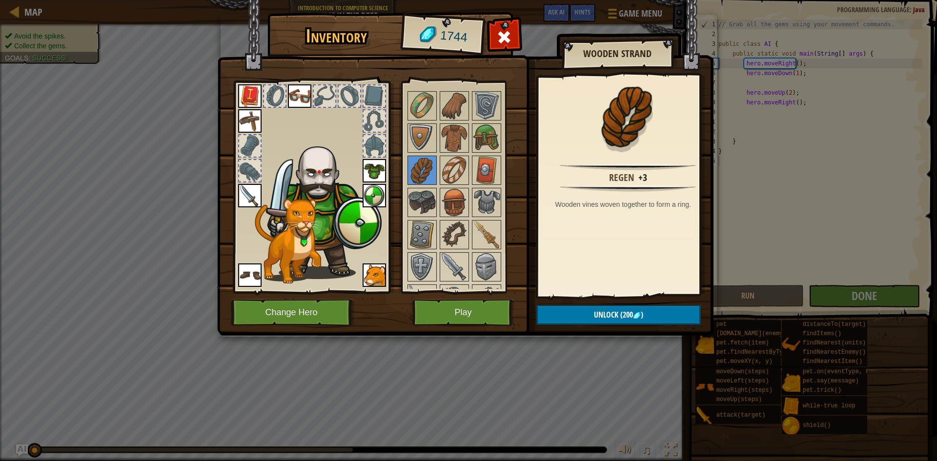
scroll to position [341, 0]
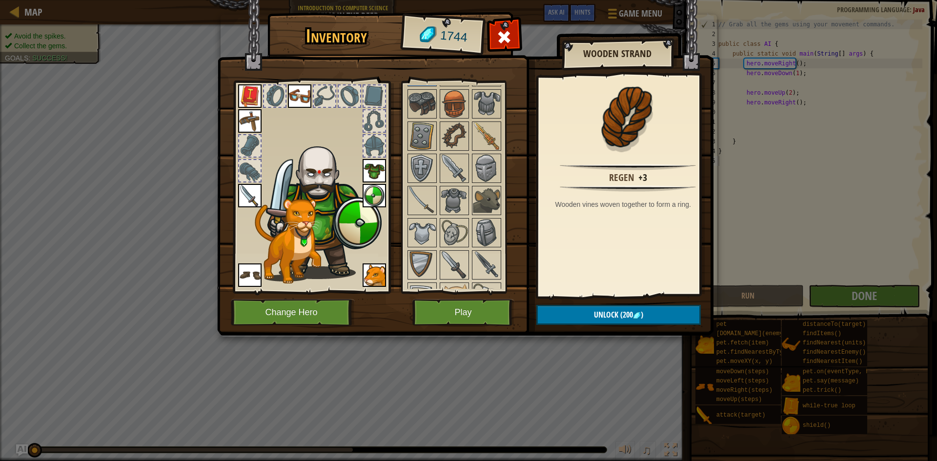
click at [253, 196] on img at bounding box center [249, 195] width 23 height 23
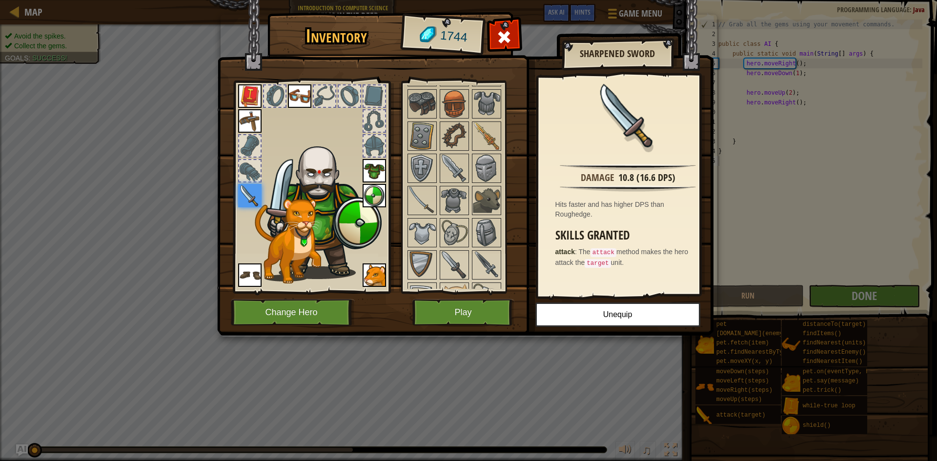
click at [359, 181] on img at bounding box center [322, 208] width 120 height 142
click at [367, 170] on img at bounding box center [373, 170] width 23 height 23
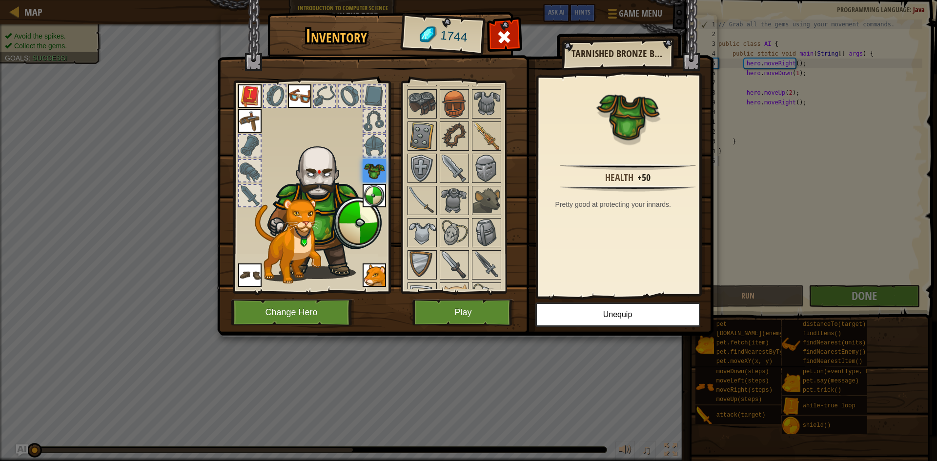
click at [245, 201] on div at bounding box center [249, 195] width 21 height 21
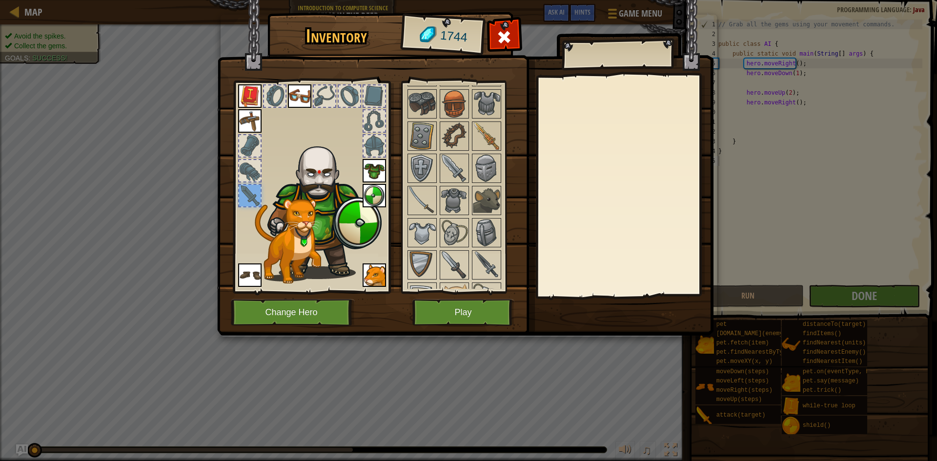
scroll to position [0, 0]
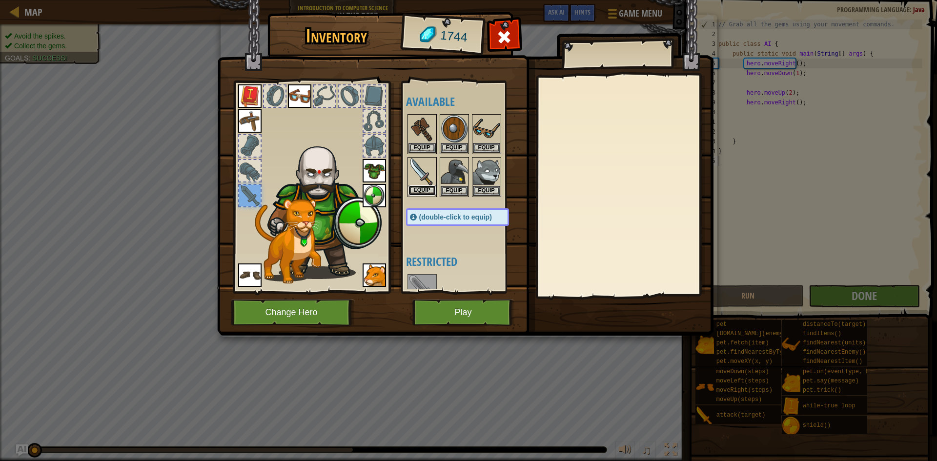
click at [433, 186] on button "Equip" at bounding box center [421, 190] width 27 height 10
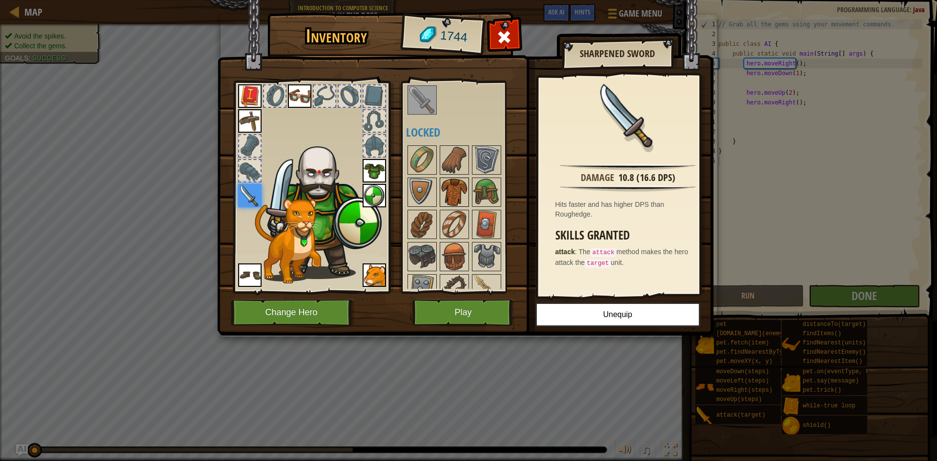
scroll to position [195, 0]
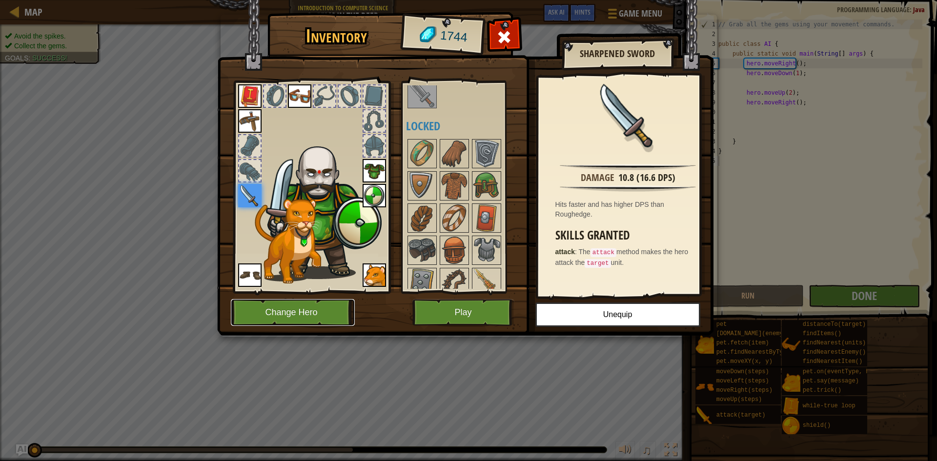
click at [292, 319] on button "Change Hero" at bounding box center [293, 312] width 124 height 27
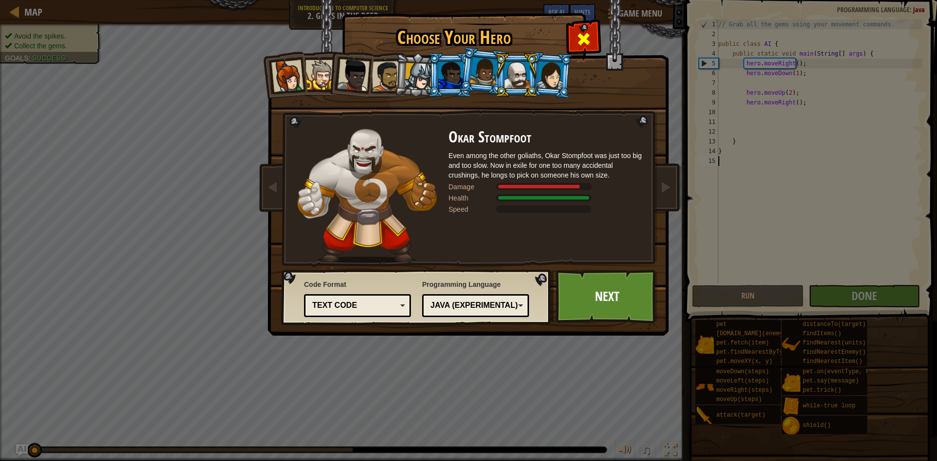
click at [577, 38] on span at bounding box center [584, 39] width 16 height 16
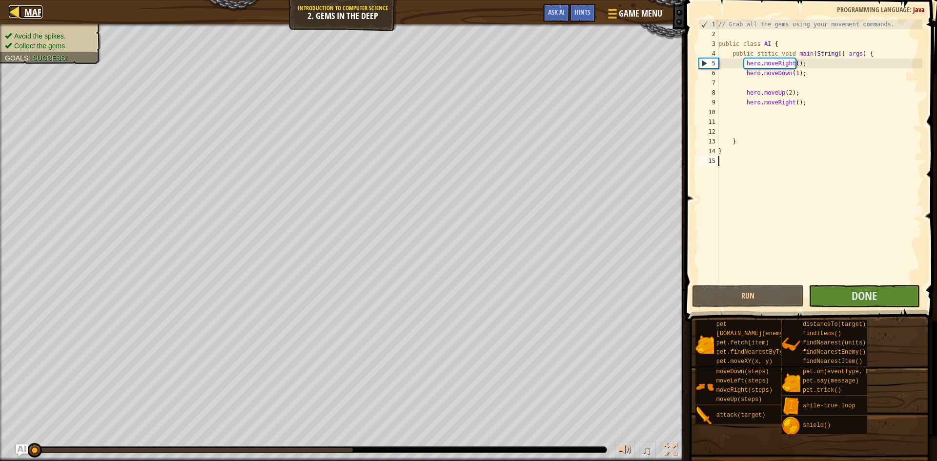
click at [9, 9] on div at bounding box center [15, 11] width 12 height 12
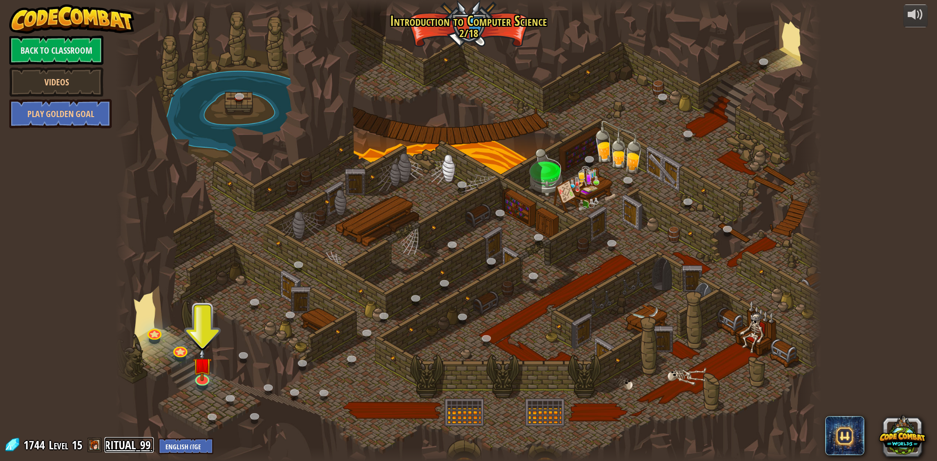
click at [132, 440] on link "RITUAL_99" at bounding box center [128, 445] width 49 height 16
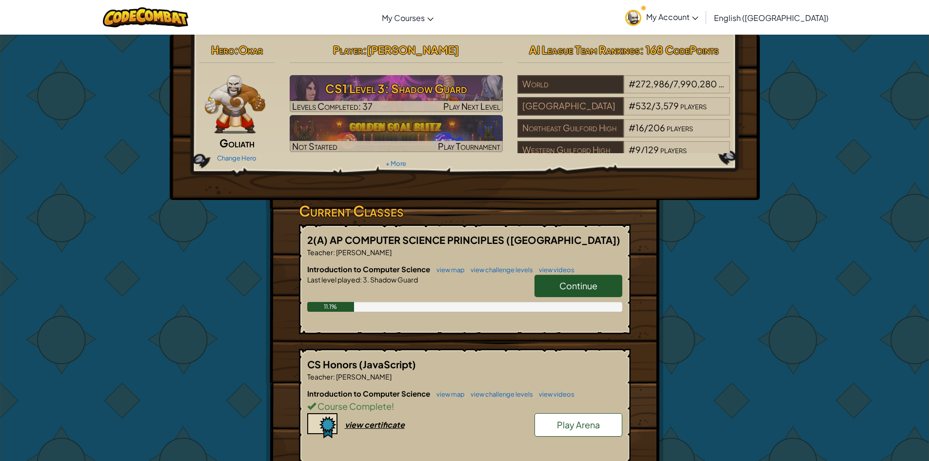
click at [246, 117] on img at bounding box center [235, 104] width 61 height 59
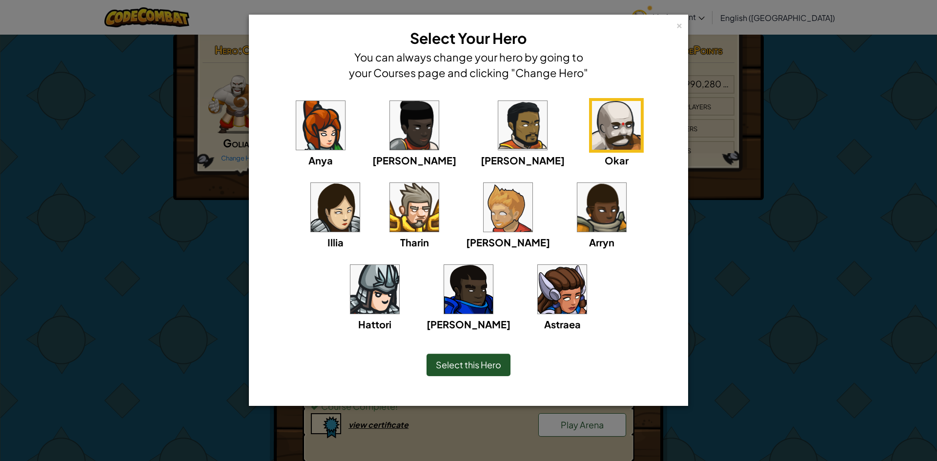
click at [666, 21] on div "× Select Your Hero You can always change your hero by going to your Courses pag…" at bounding box center [468, 54] width 428 height 68
click at [679, 27] on div "×" at bounding box center [679, 24] width 7 height 10
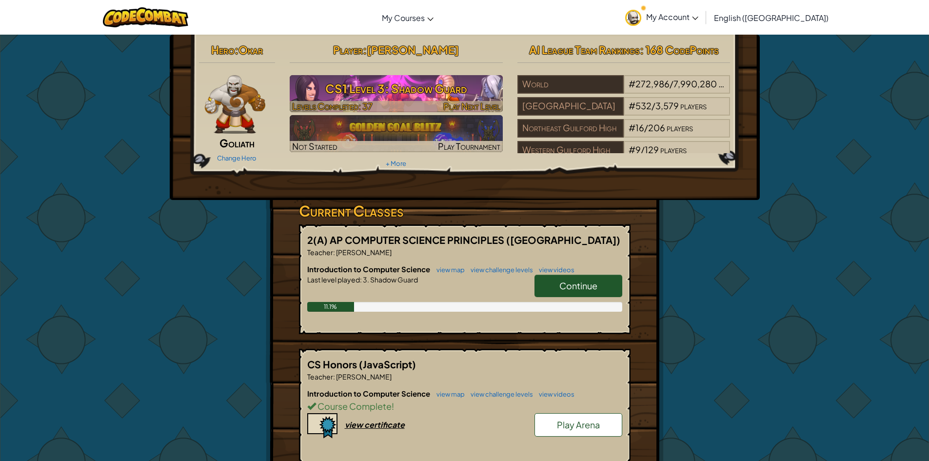
click at [445, 86] on h3 "CS1 Level 3: Shadow Guard" at bounding box center [396, 89] width 213 height 22
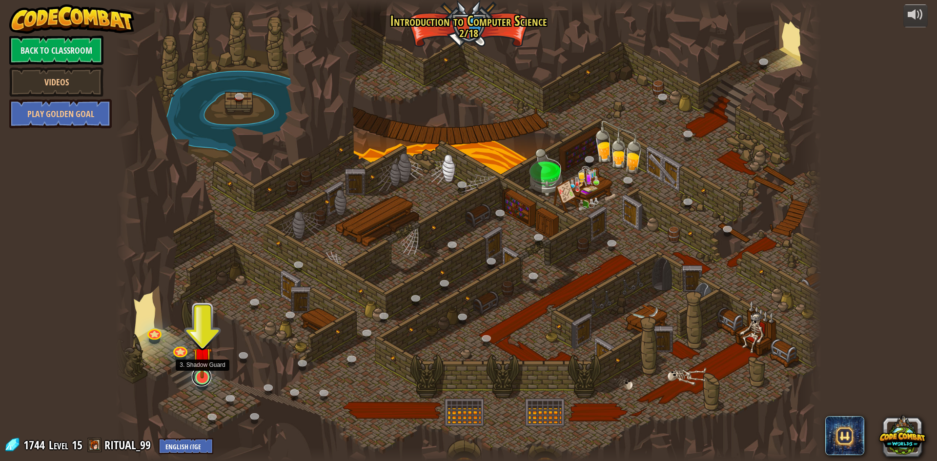
click at [202, 379] on link at bounding box center [202, 377] width 20 height 20
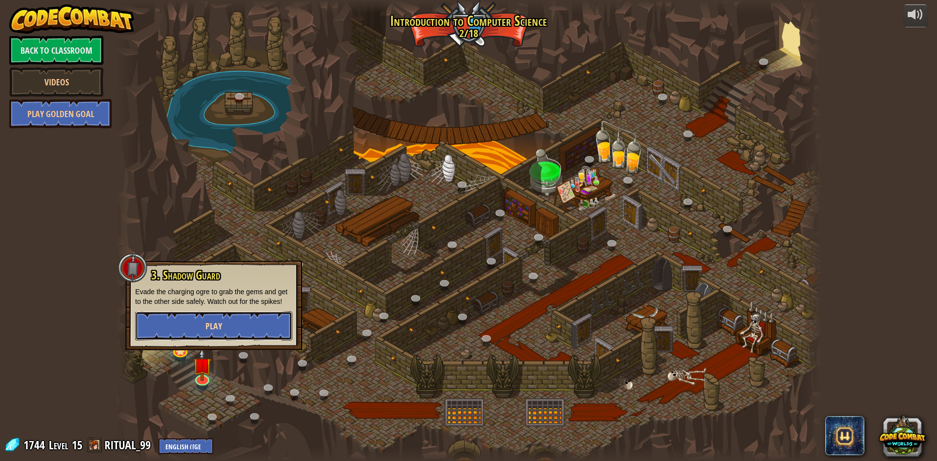
click at [256, 336] on button "Play" at bounding box center [213, 325] width 157 height 29
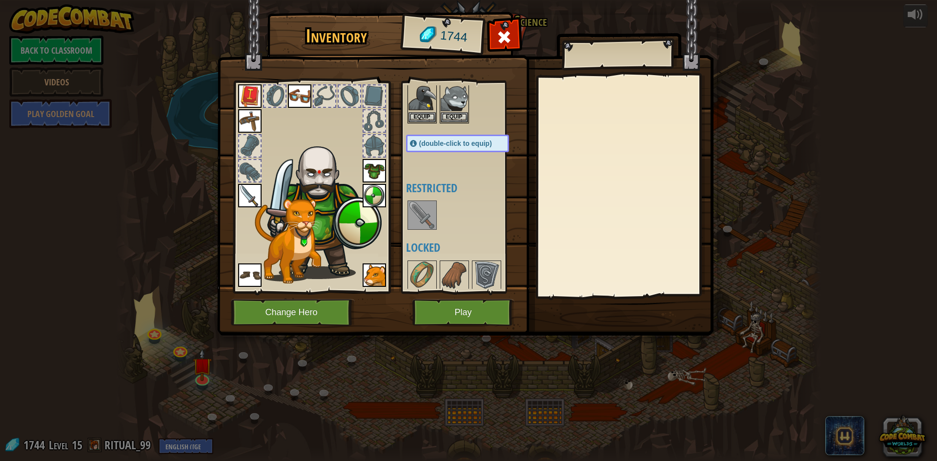
scroll to position [195, 0]
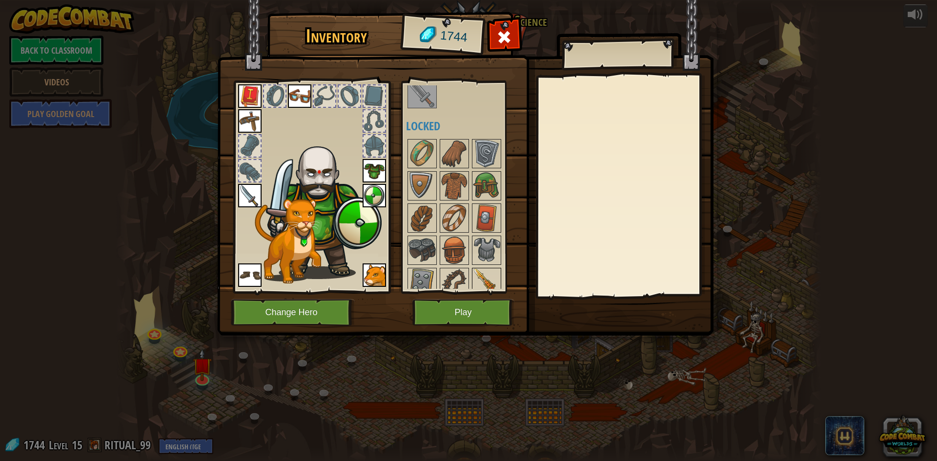
click at [498, 279] on img at bounding box center [486, 282] width 27 height 27
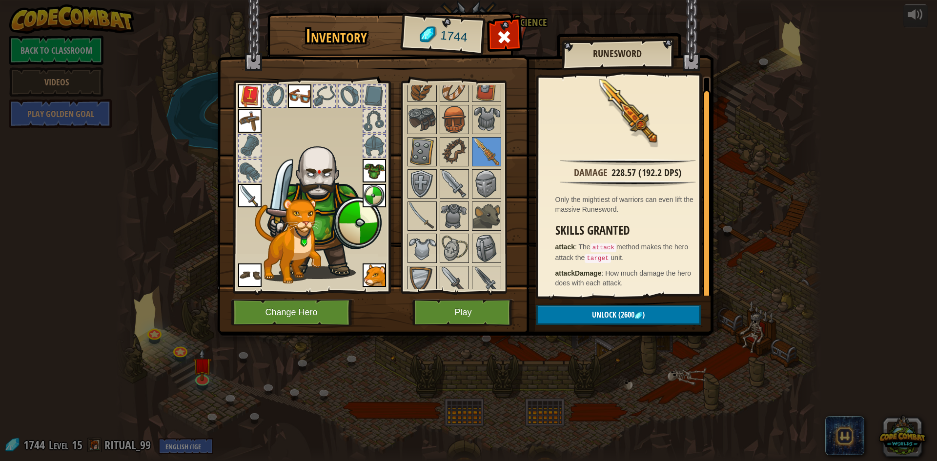
scroll to position [341, 0]
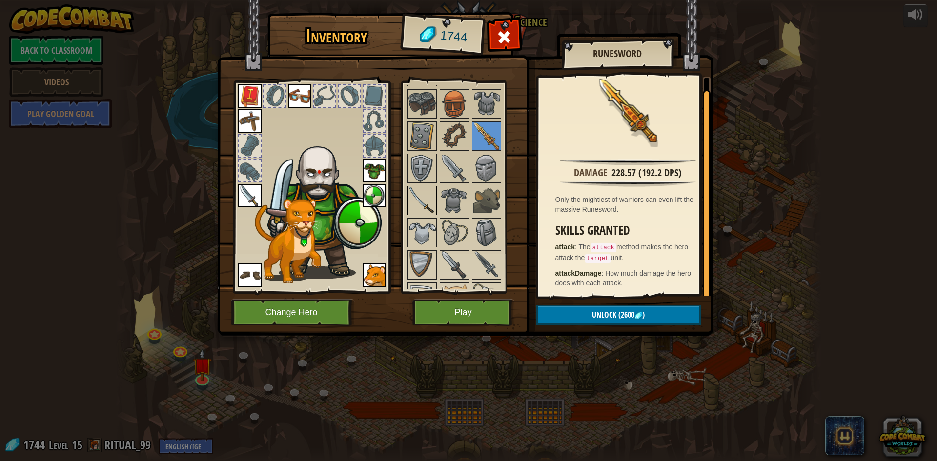
click at [425, 203] on img at bounding box center [421, 200] width 27 height 27
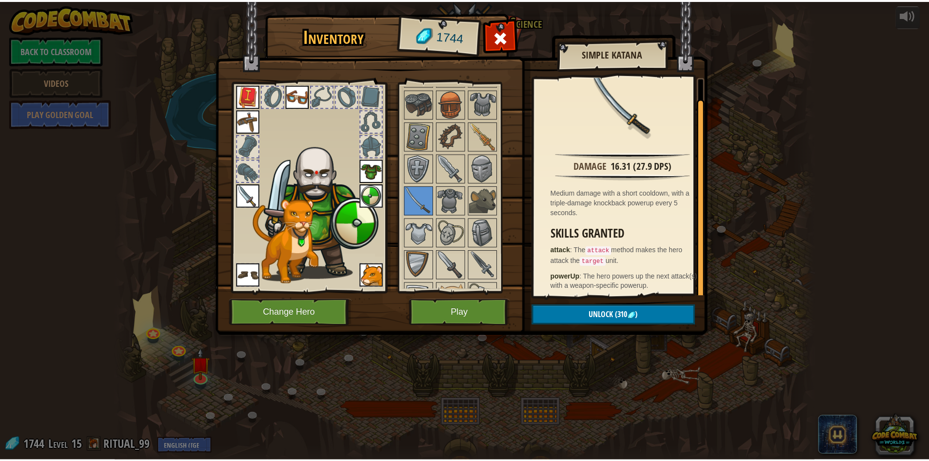
scroll to position [15, 0]
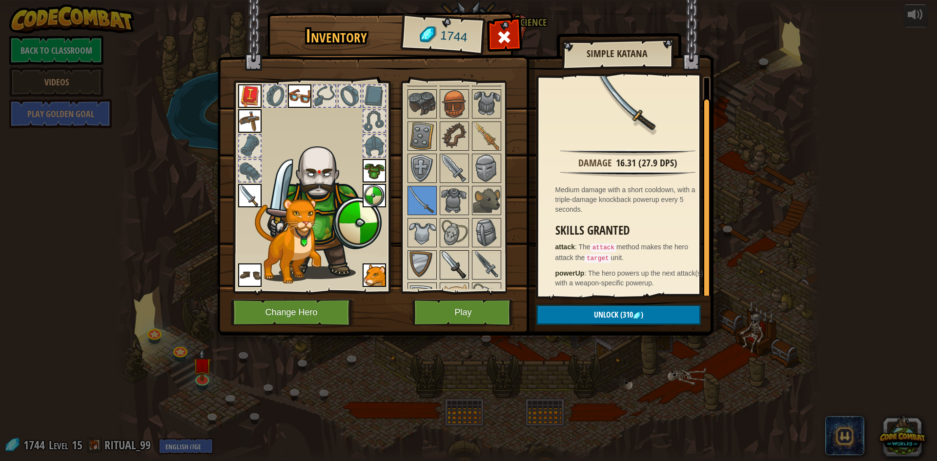
click at [460, 259] on img at bounding box center [453, 264] width 27 height 27
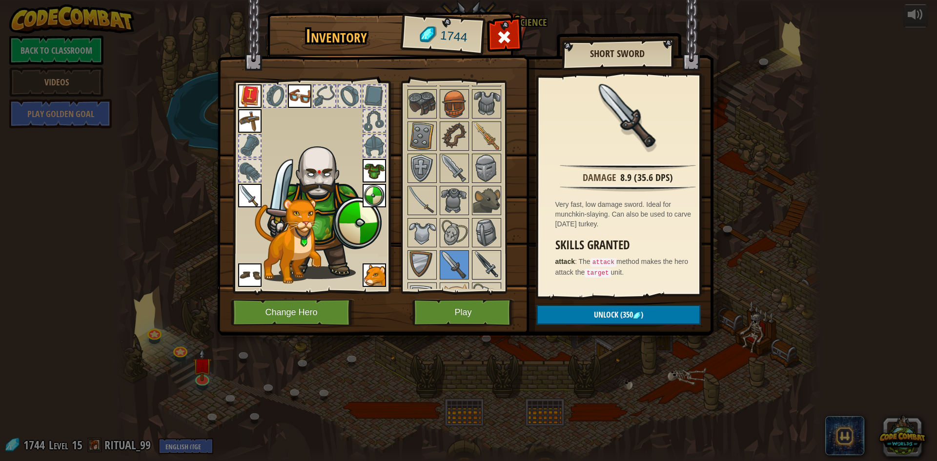
click at [478, 255] on img at bounding box center [486, 264] width 27 height 27
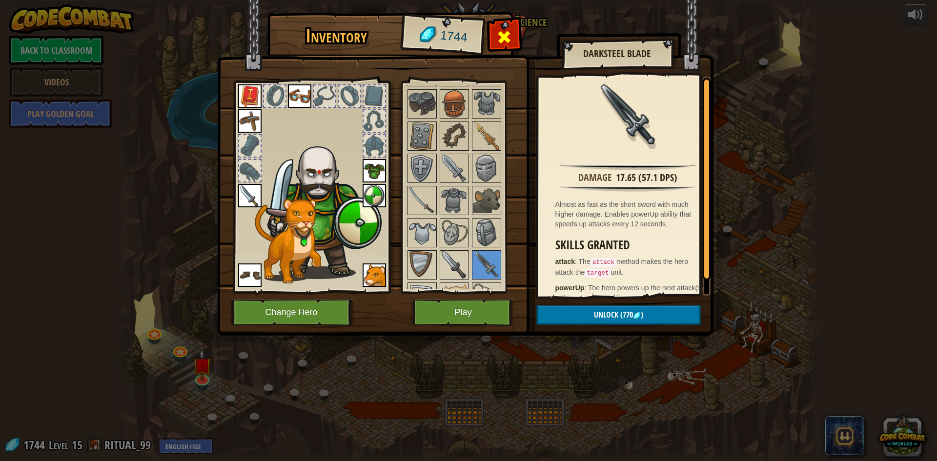
click at [514, 42] on div at bounding box center [504, 39] width 31 height 31
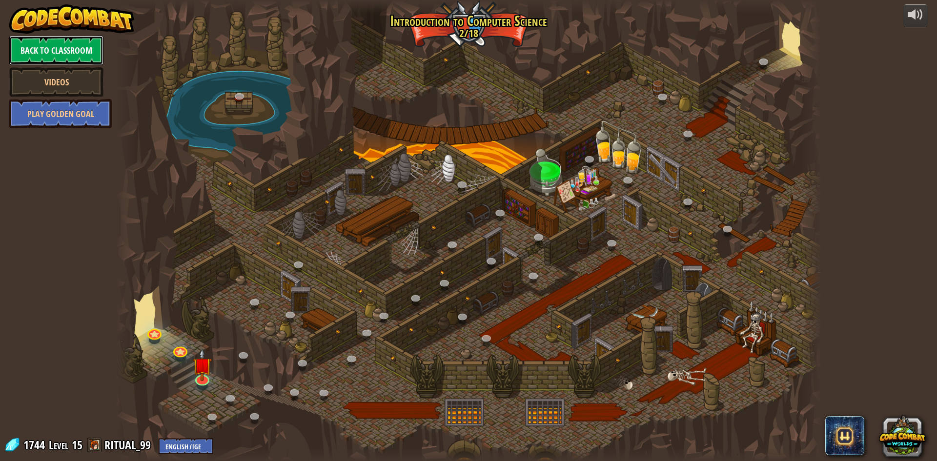
click at [69, 60] on link "Back to Classroom" at bounding box center [56, 50] width 94 height 29
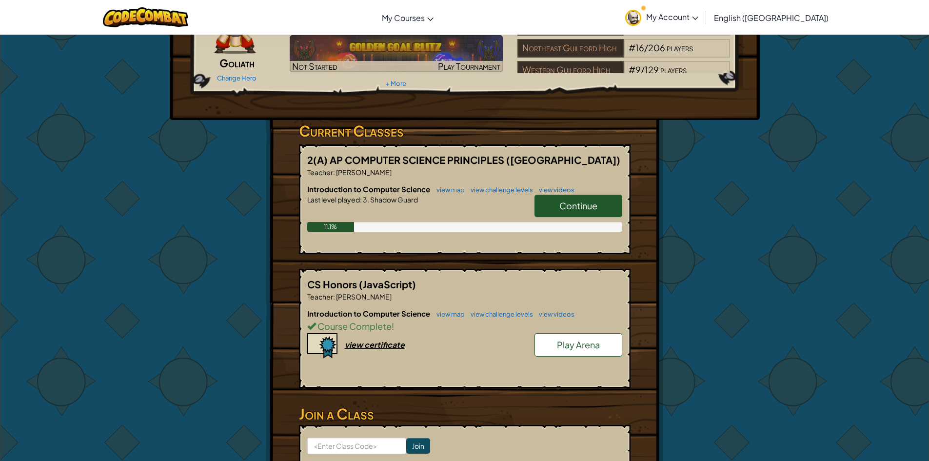
scroll to position [98, 0]
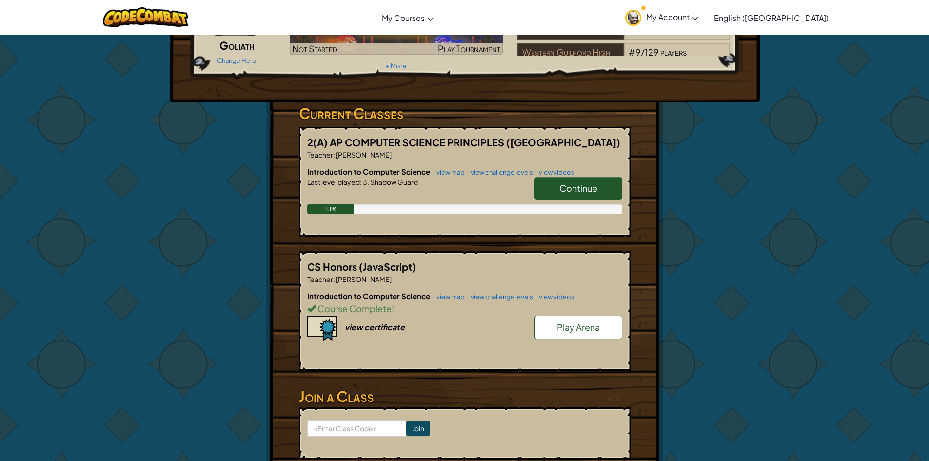
click at [554, 320] on link "Play Arena" at bounding box center [579, 327] width 88 height 23
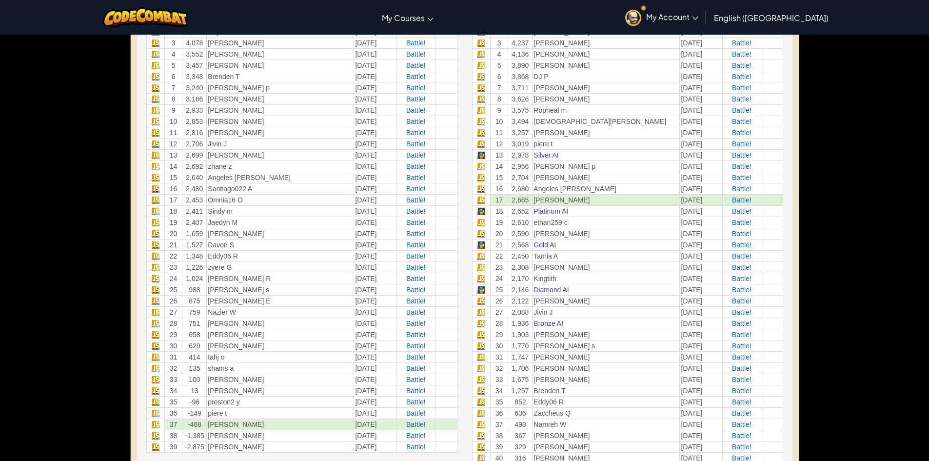
scroll to position [293, 0]
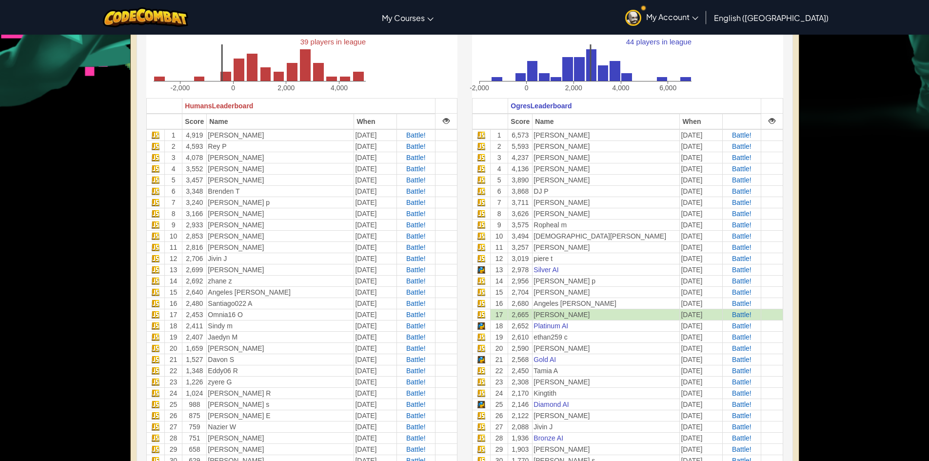
click at [680, 316] on td "[DATE]" at bounding box center [701, 314] width 42 height 11
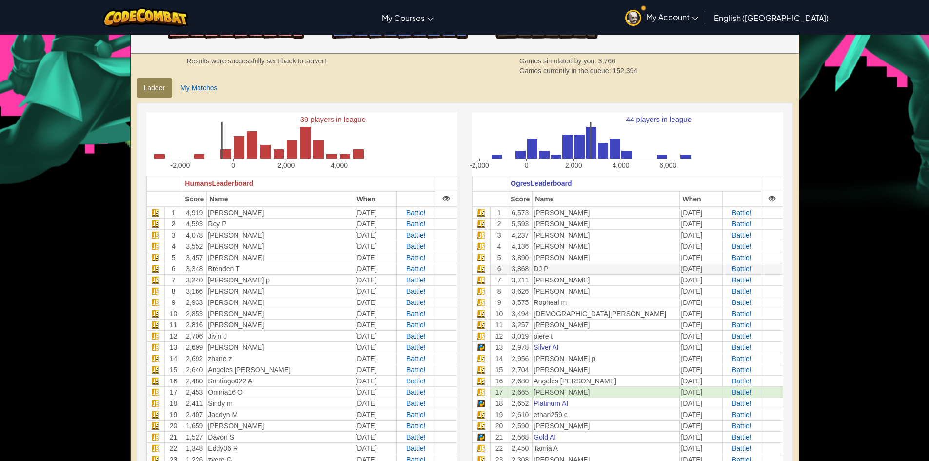
scroll to position [195, 0]
